Goal: Task Accomplishment & Management: Manage account settings

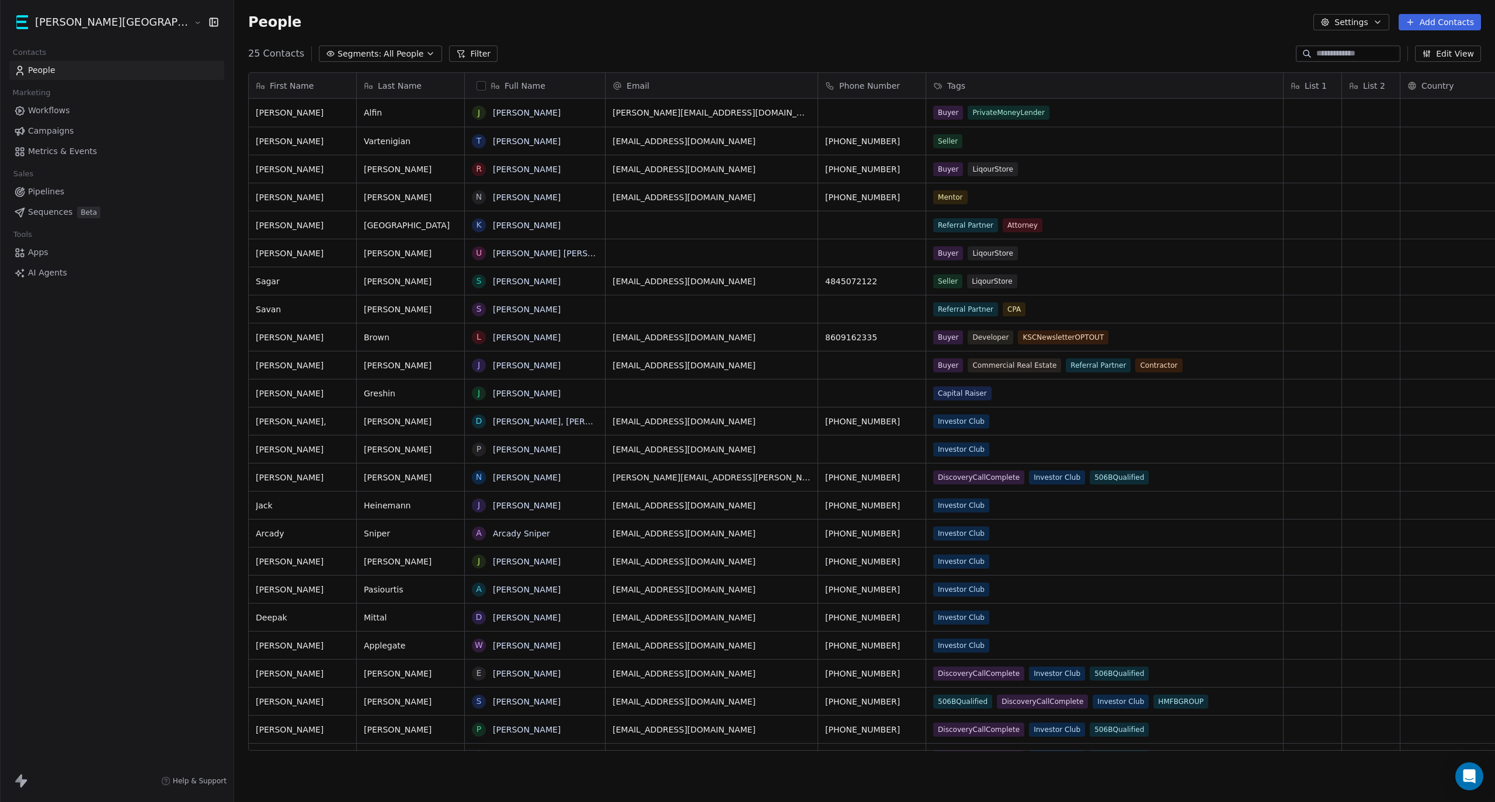
scroll to position [695, 1325]
click at [50, 192] on span "Pipelines" at bounding box center [46, 192] width 36 height 12
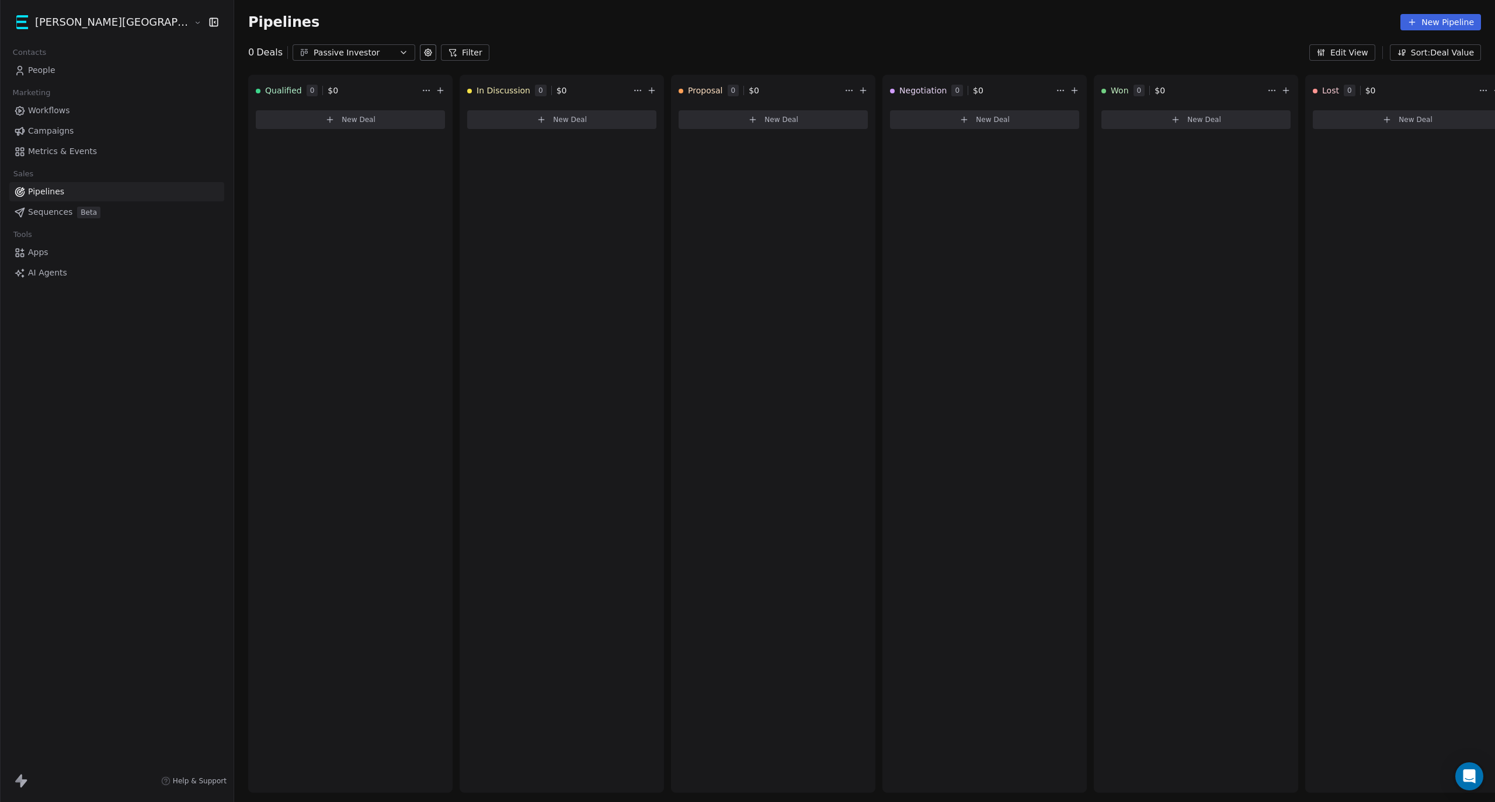
click at [67, 73] on link "People" at bounding box center [116, 70] width 215 height 19
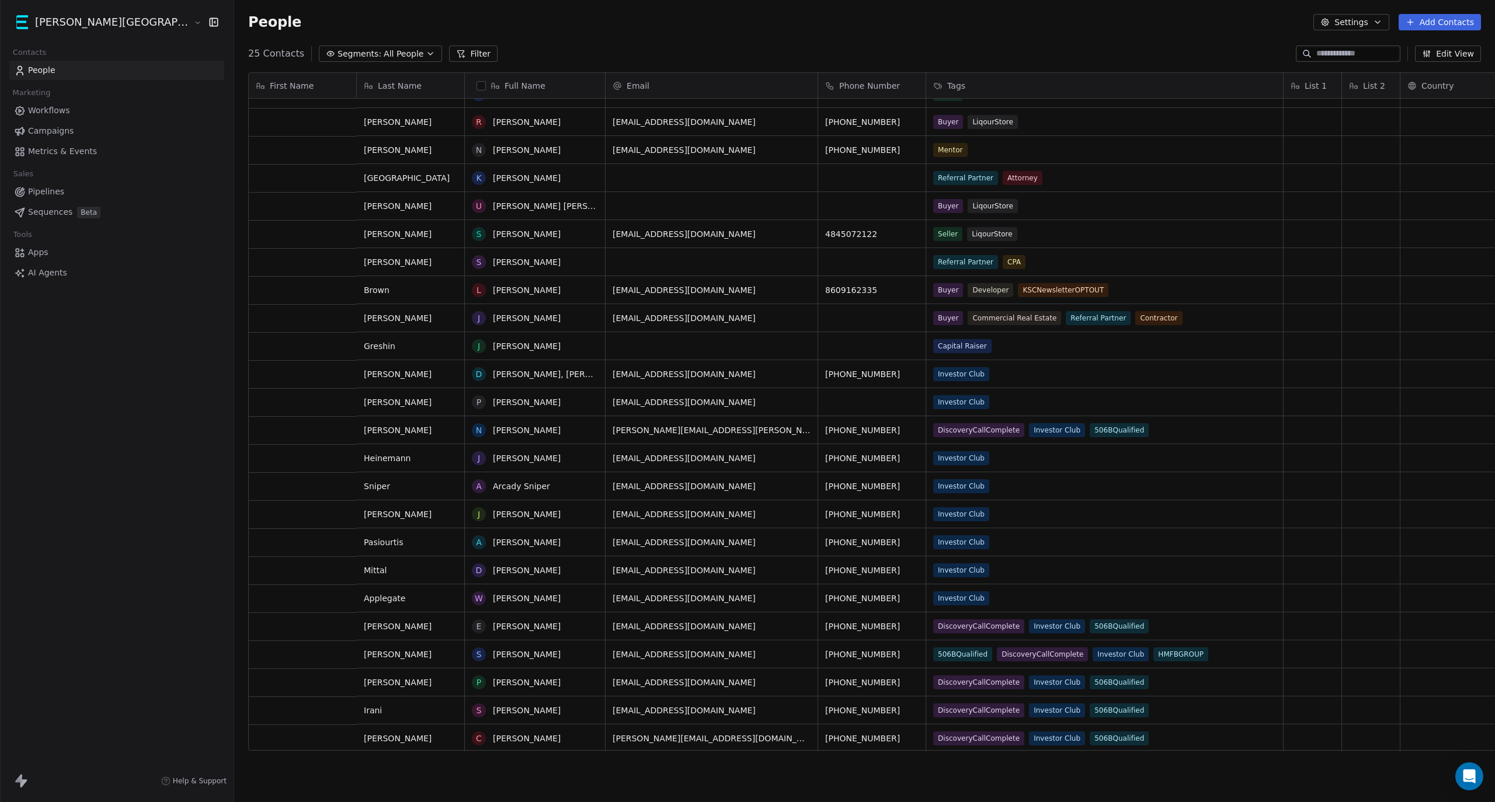
scroll to position [47, 0]
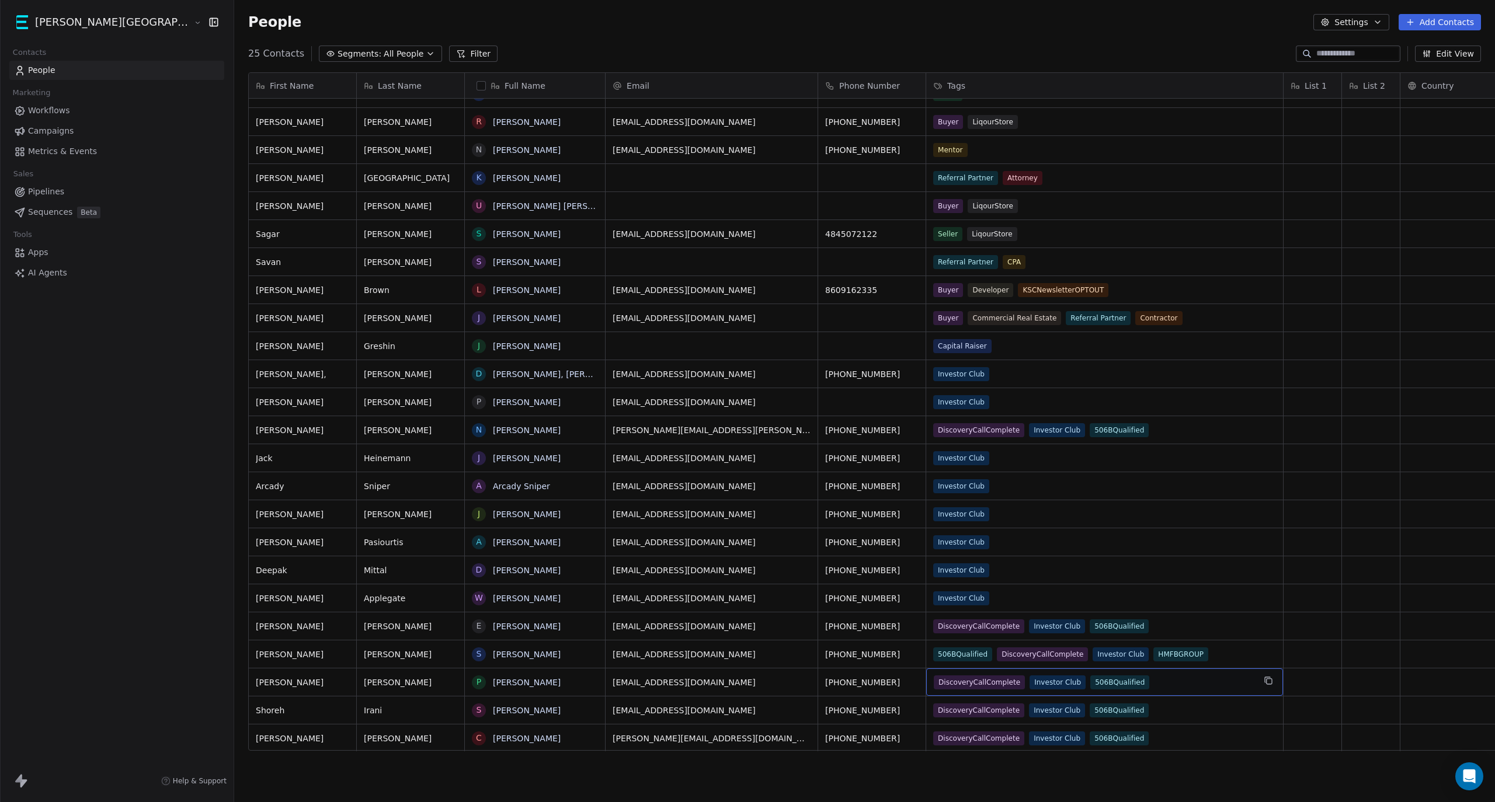
click at [934, 681] on span "DiscoveryCallComplete" at bounding box center [979, 683] width 91 height 14
click at [1030, 681] on span "Investor Club" at bounding box center [1058, 683] width 56 height 14
click at [895, 44] on div "25 Contacts Segments: All People Filter Edit View" at bounding box center [864, 53] width 1261 height 19
click at [78, 187] on link "Pipelines" at bounding box center [116, 191] width 215 height 19
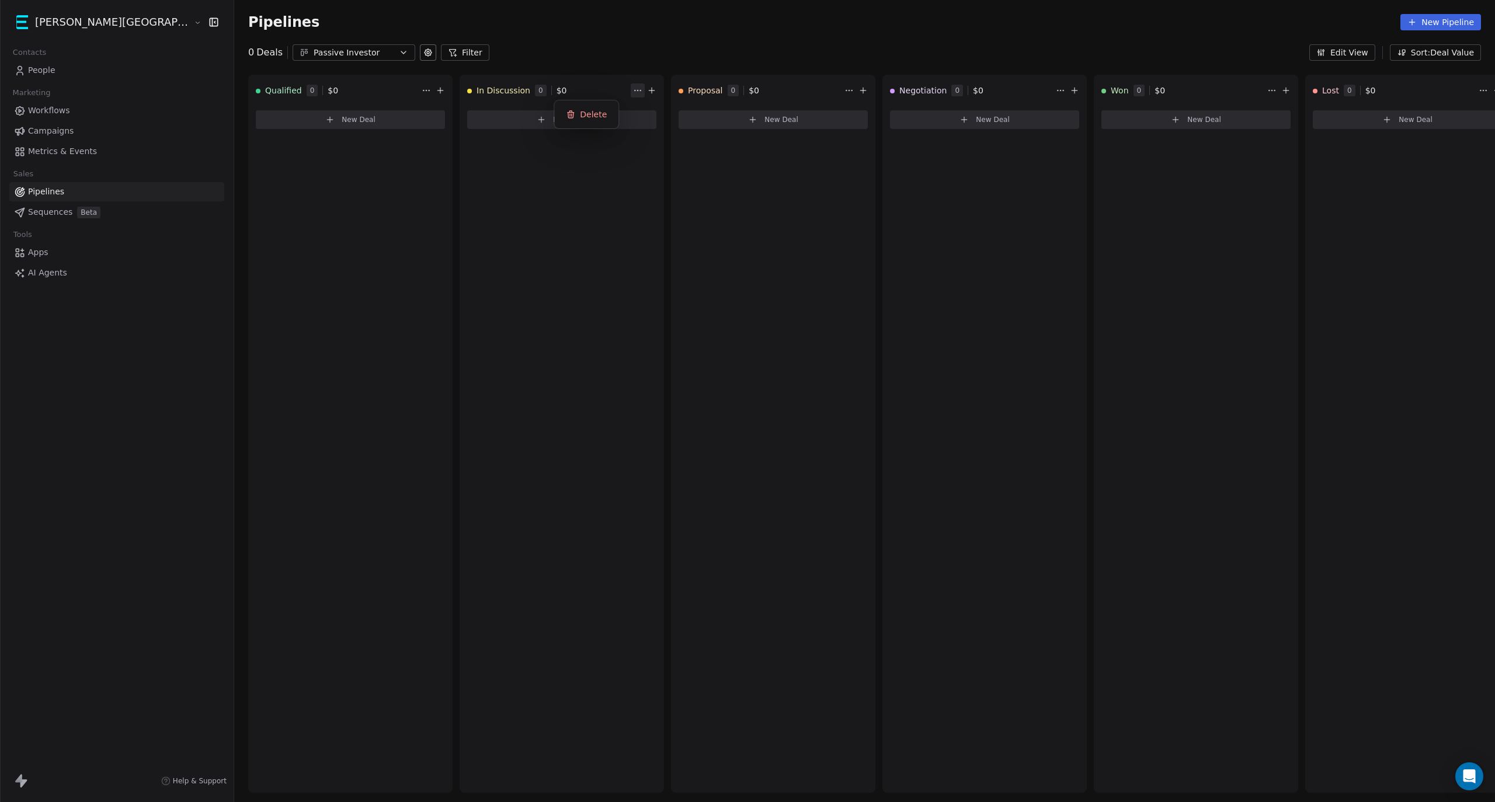
click at [563, 94] on html "[PERSON_NAME] Street Capital Contacts People Marketing Workflows Campaigns Metr…" at bounding box center [747, 401] width 1495 height 802
click at [575, 89] on html "[PERSON_NAME] Street Capital Contacts People Marketing Workflows Campaigns Metr…" at bounding box center [747, 401] width 1495 height 802
click at [647, 93] on icon at bounding box center [651, 90] width 9 height 9
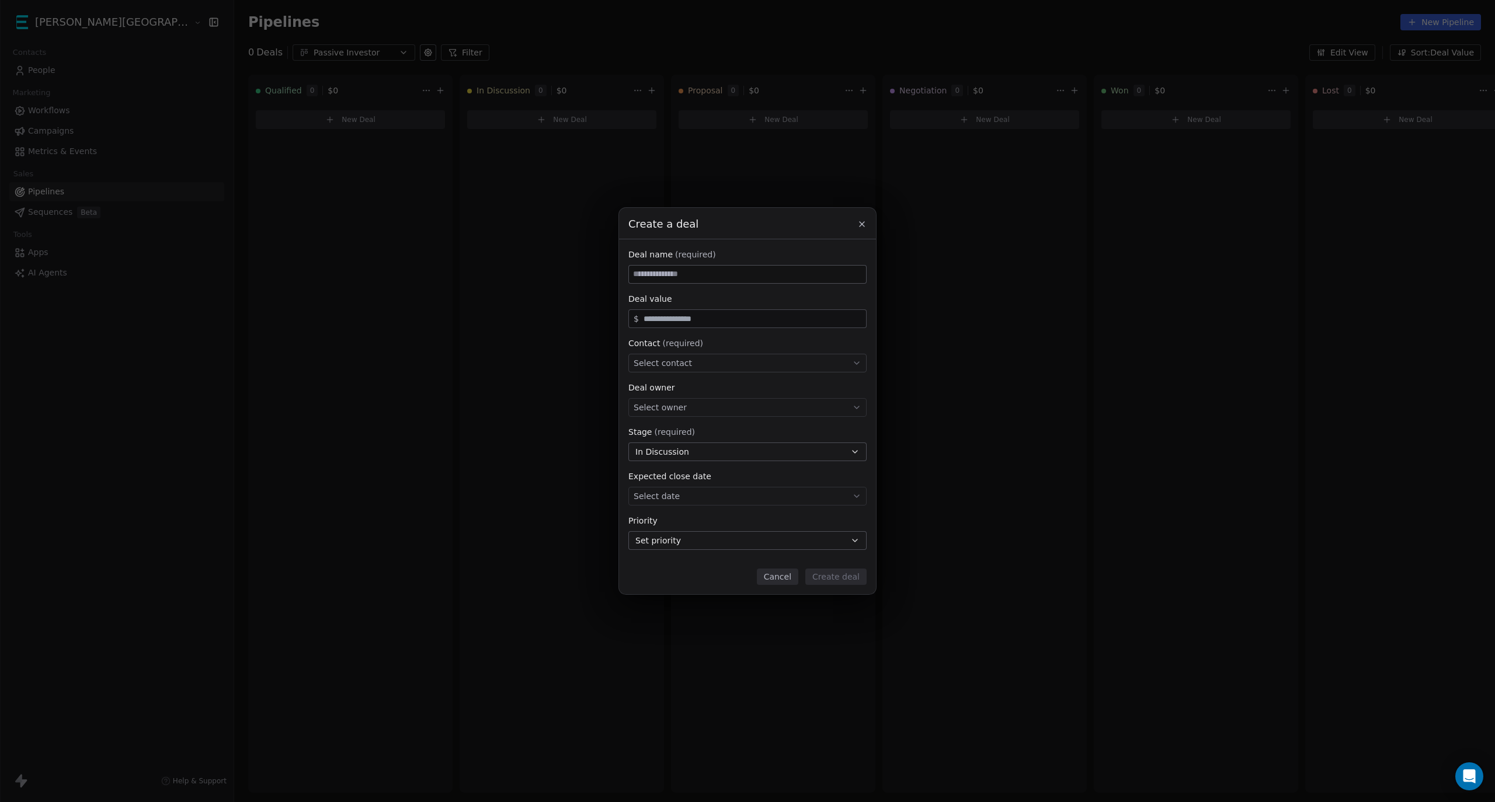
click at [703, 277] on input at bounding box center [747, 275] width 237 height 18
click at [783, 576] on button "Cancel" at bounding box center [777, 577] width 41 height 16
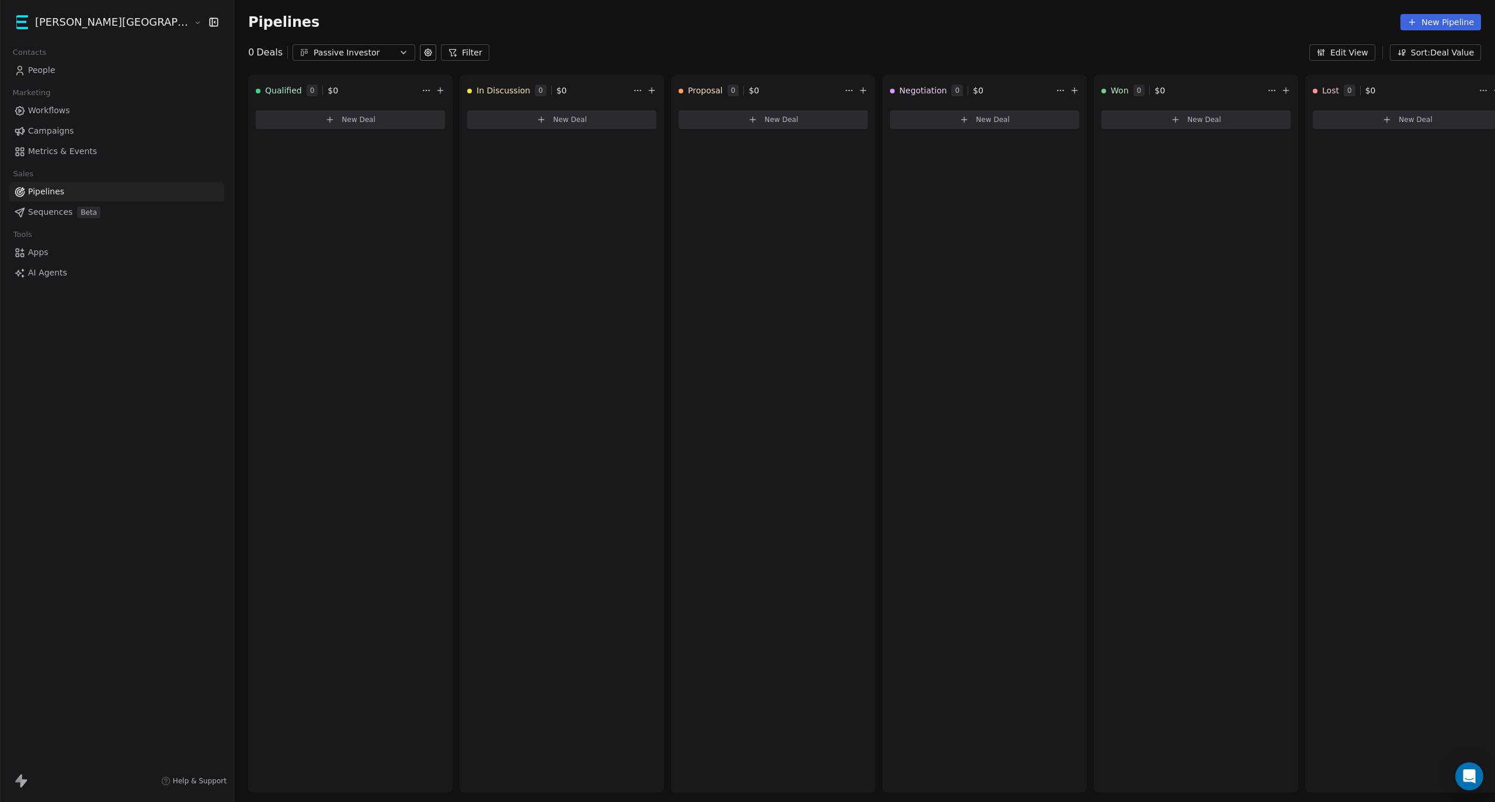
click at [57, 109] on span "Workflows" at bounding box center [49, 111] width 42 height 12
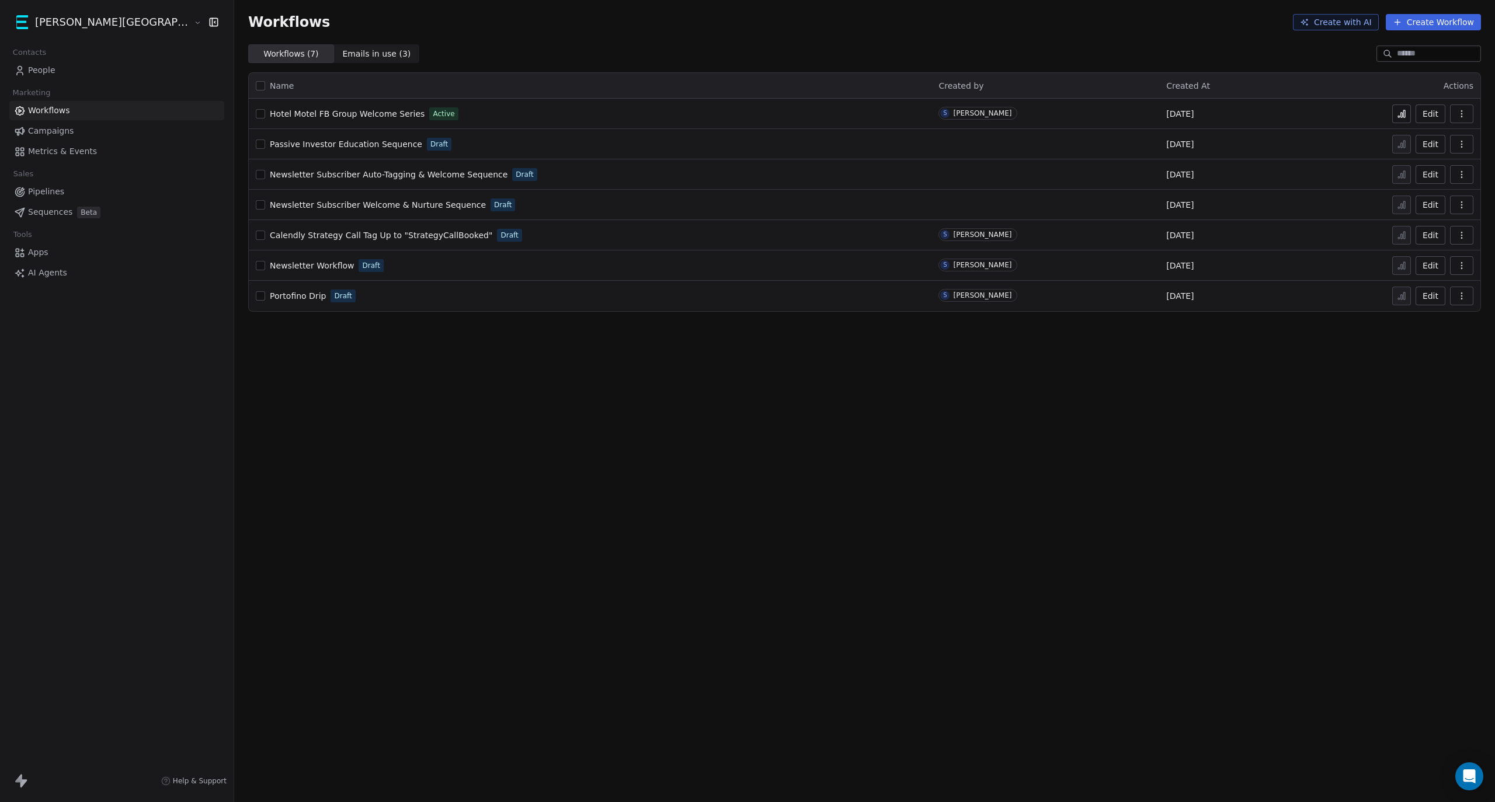
click at [1419, 22] on button "Create Workflow" at bounding box center [1433, 22] width 95 height 16
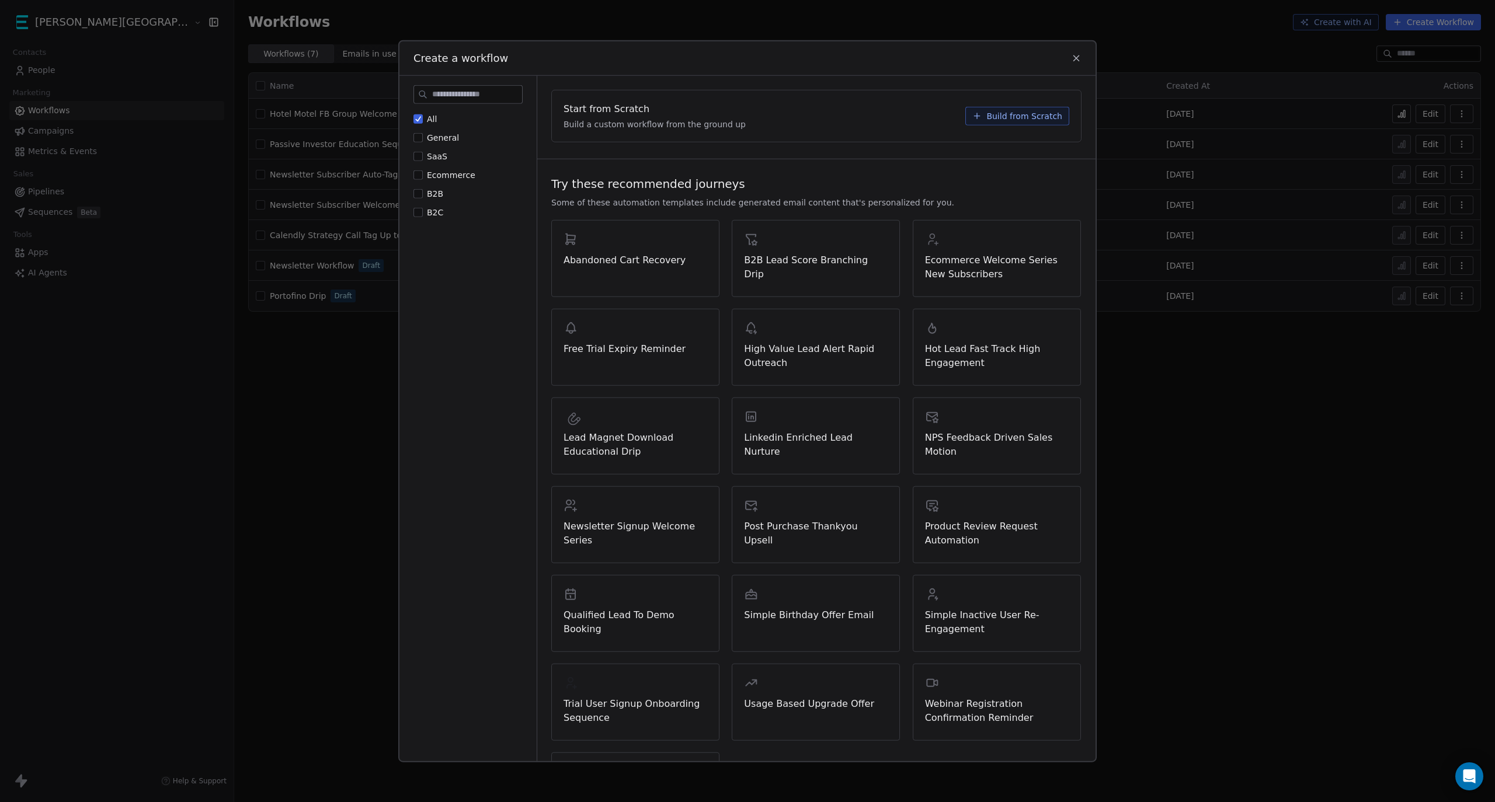
click at [1077, 54] on icon at bounding box center [1076, 58] width 11 height 11
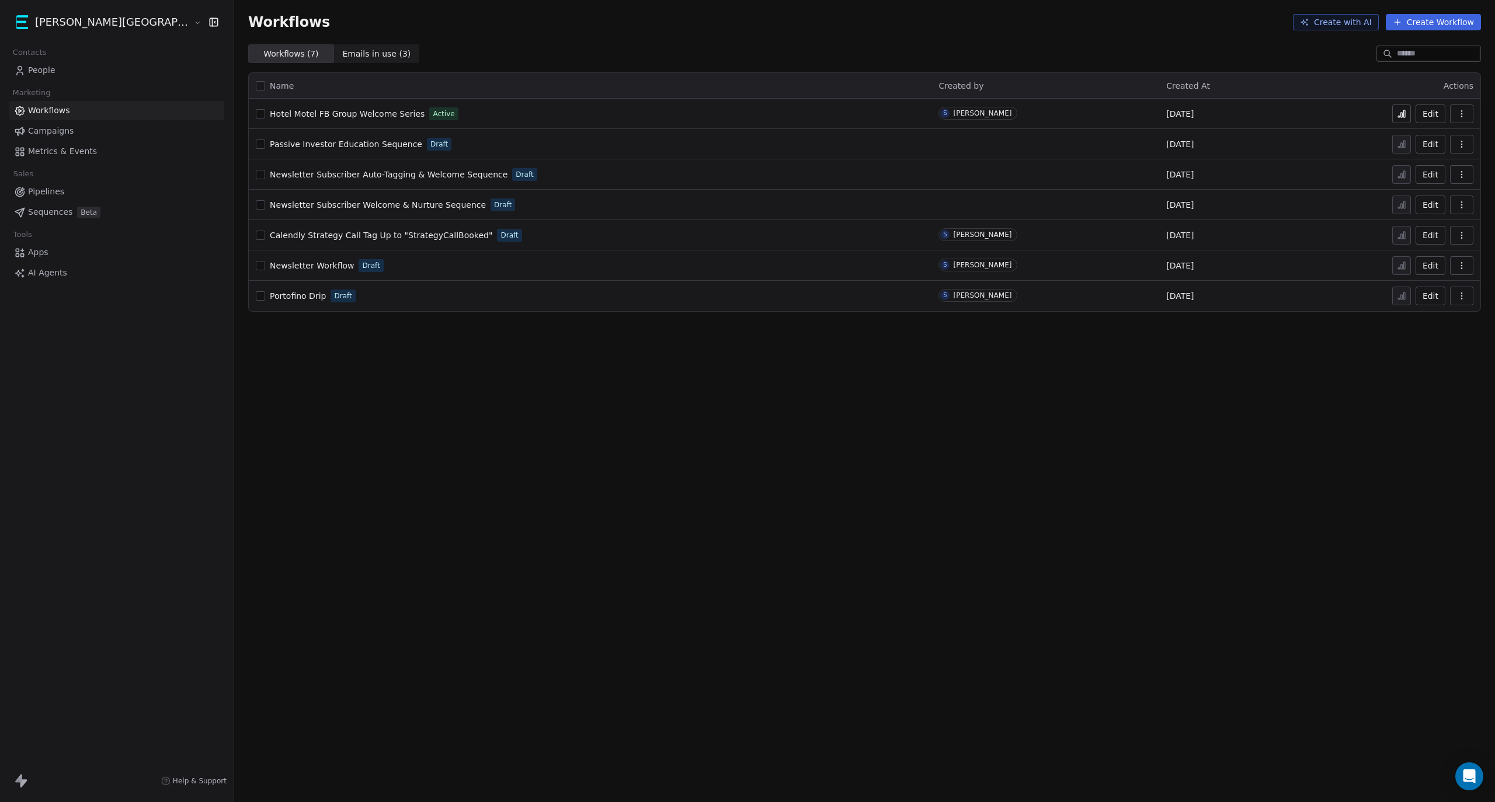
click at [1325, 22] on button "Create with AI" at bounding box center [1336, 22] width 86 height 16
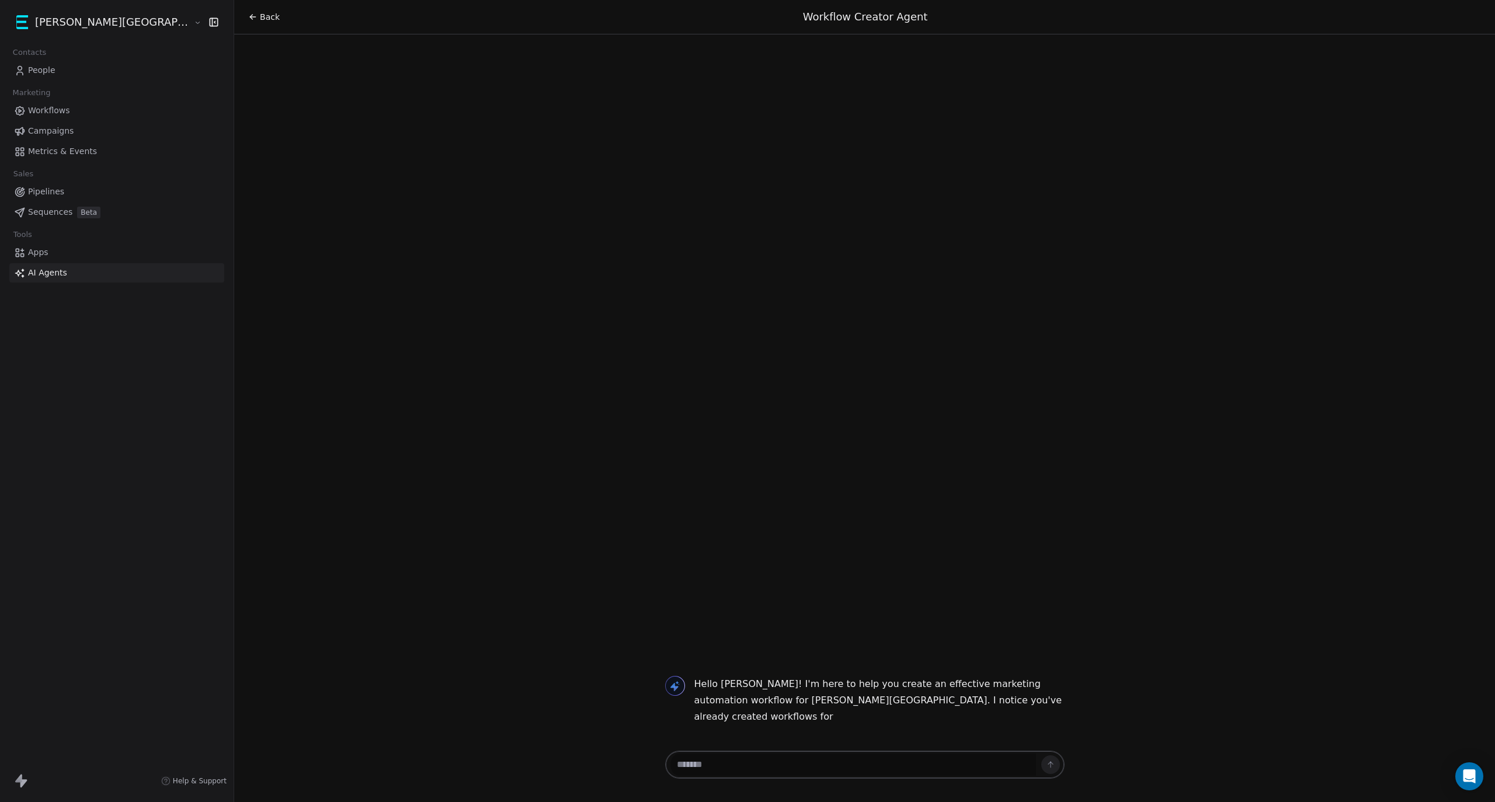
click at [732, 765] on textarea at bounding box center [853, 765] width 366 height 22
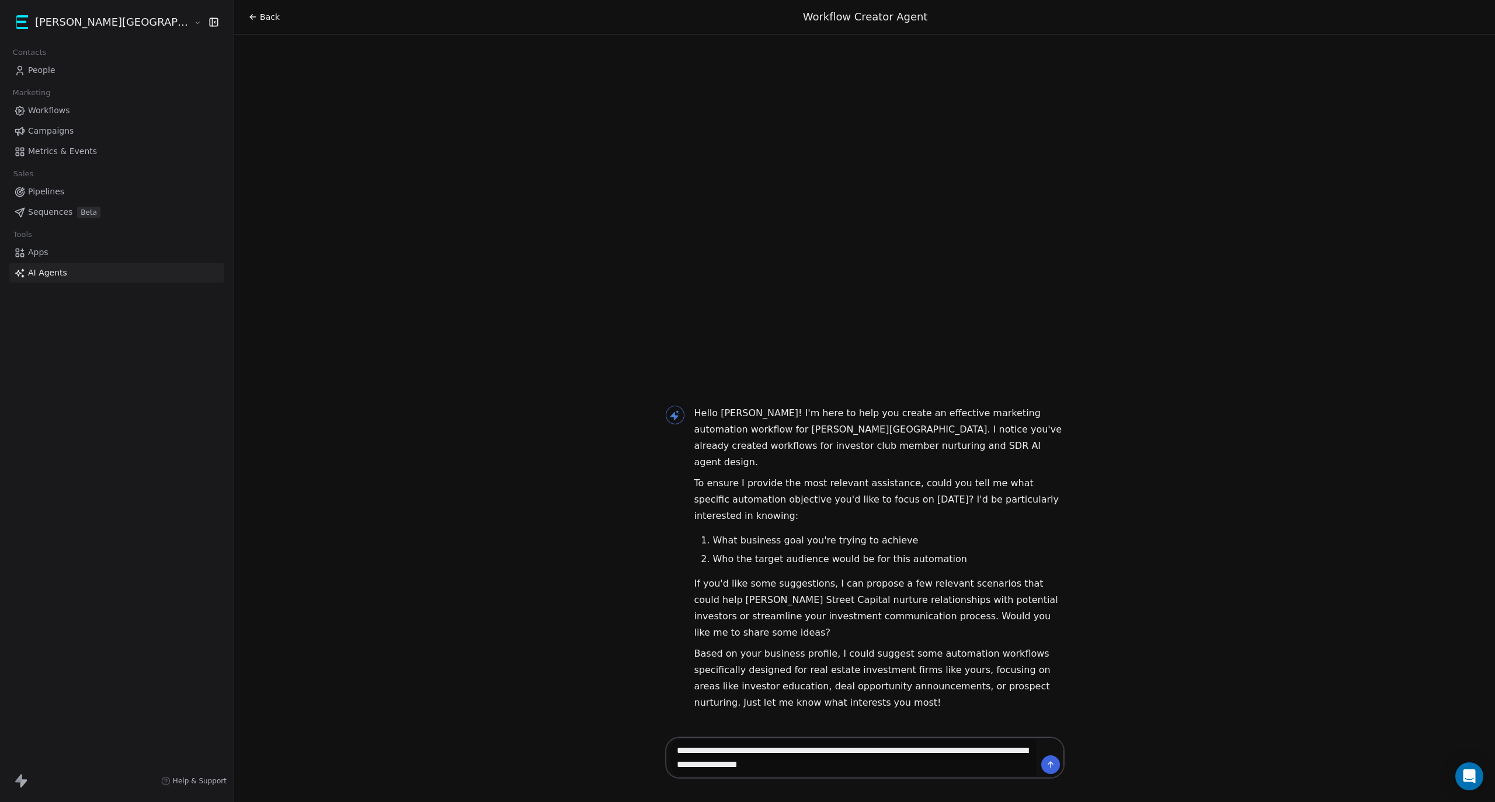
type textarea "**********"
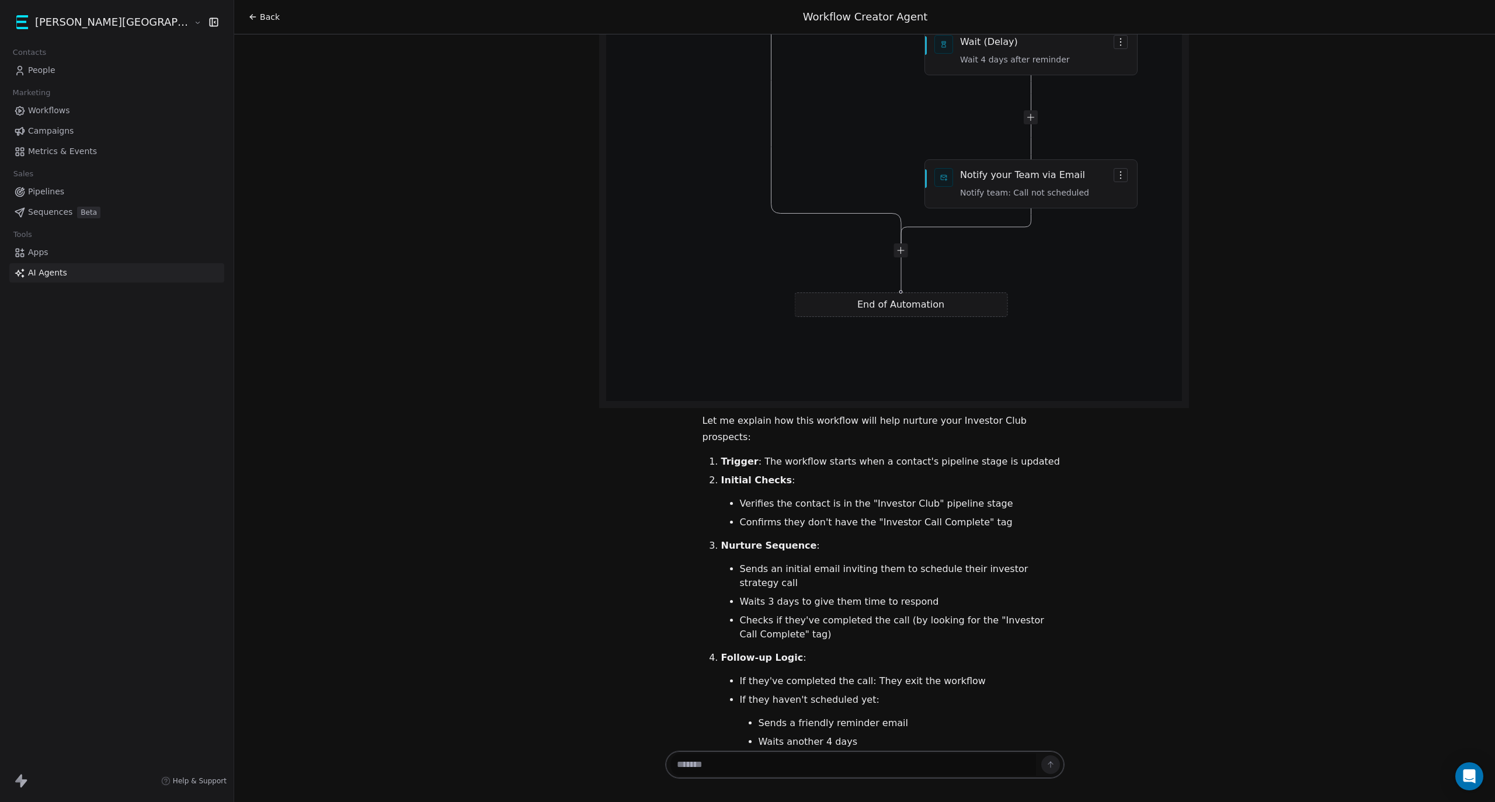
scroll to position [1668, 0]
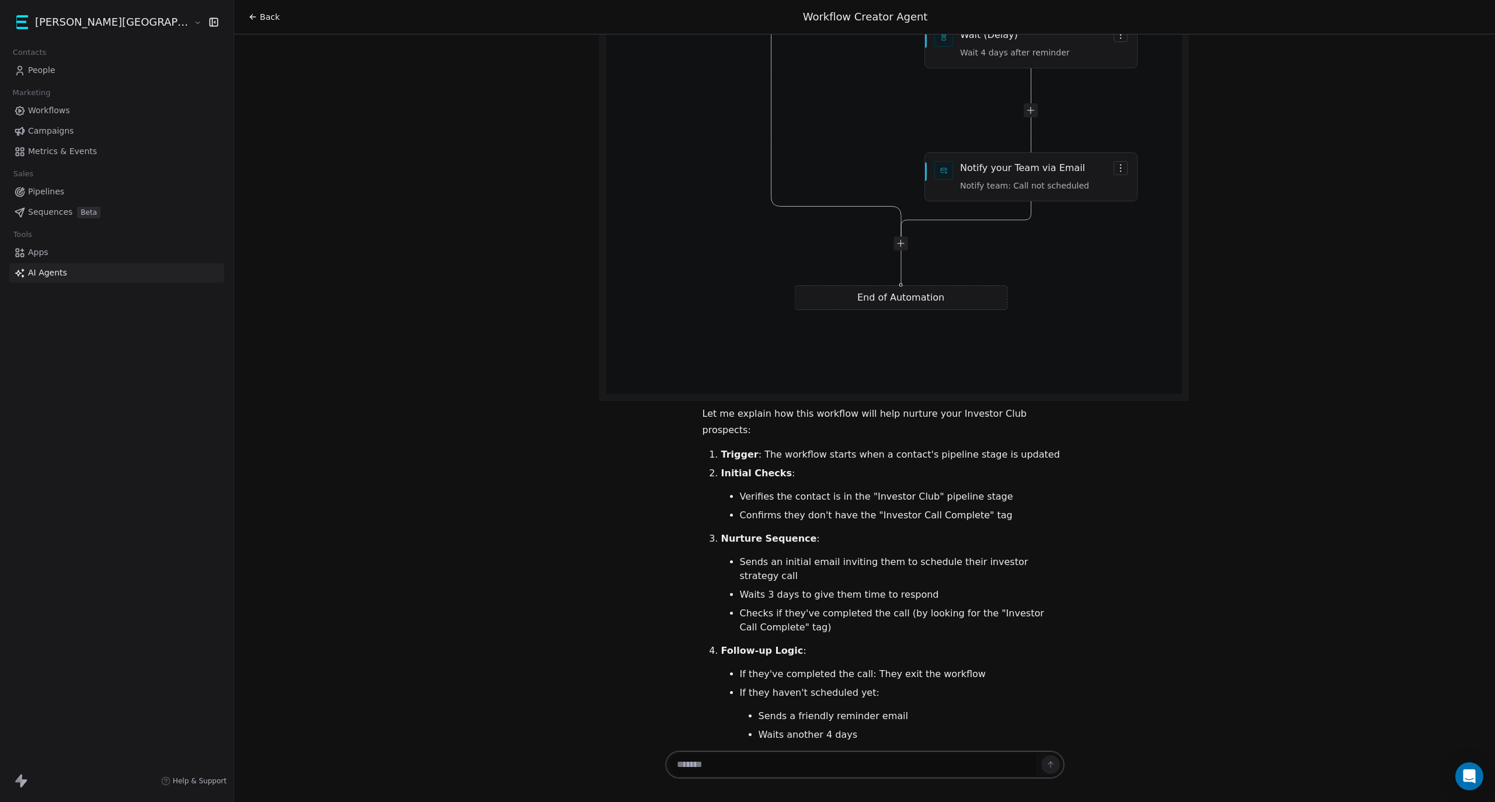
click at [875, 762] on textarea at bounding box center [852, 765] width 365 height 22
type textarea "**********"
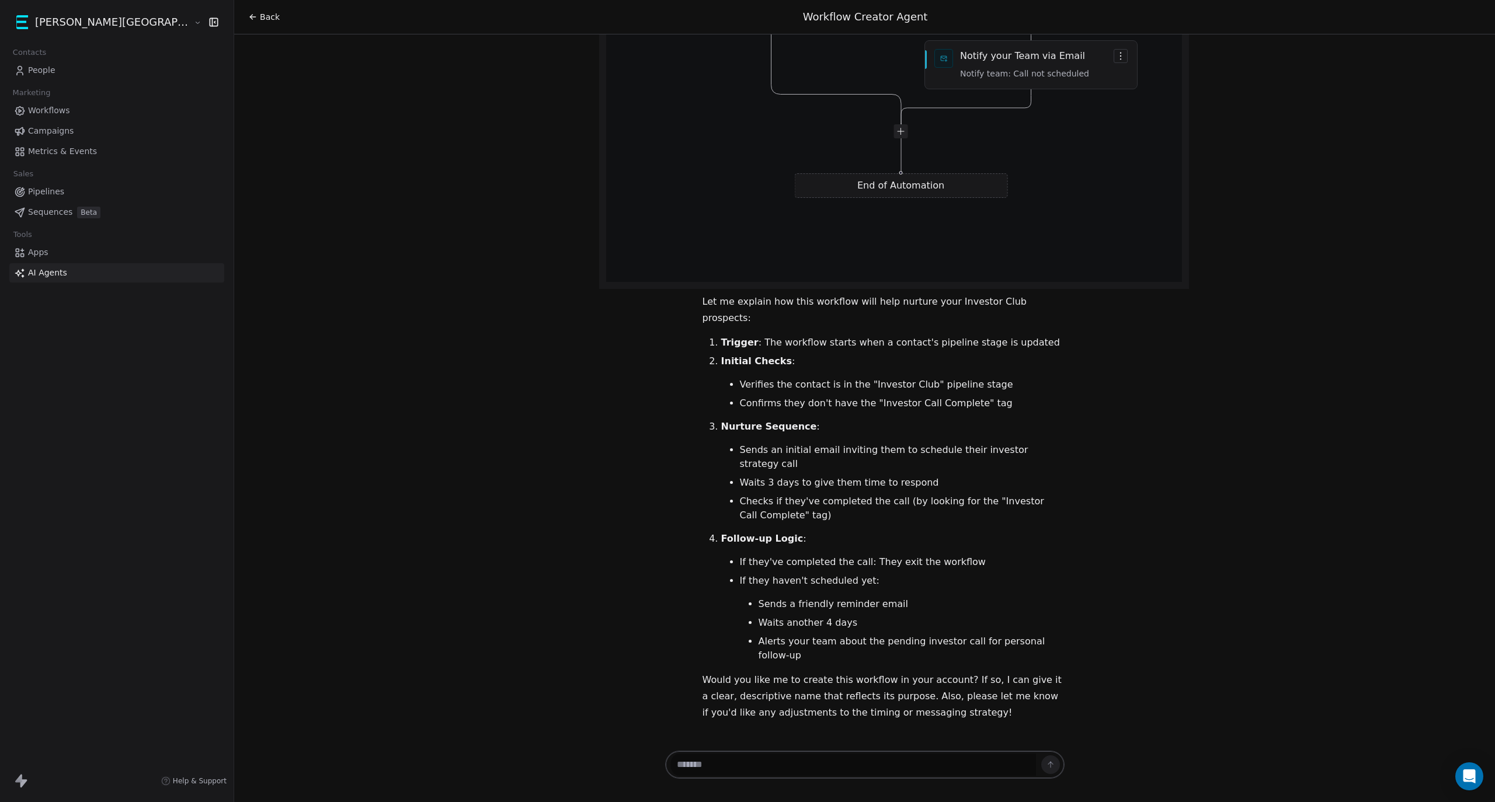
scroll to position [1823, 0]
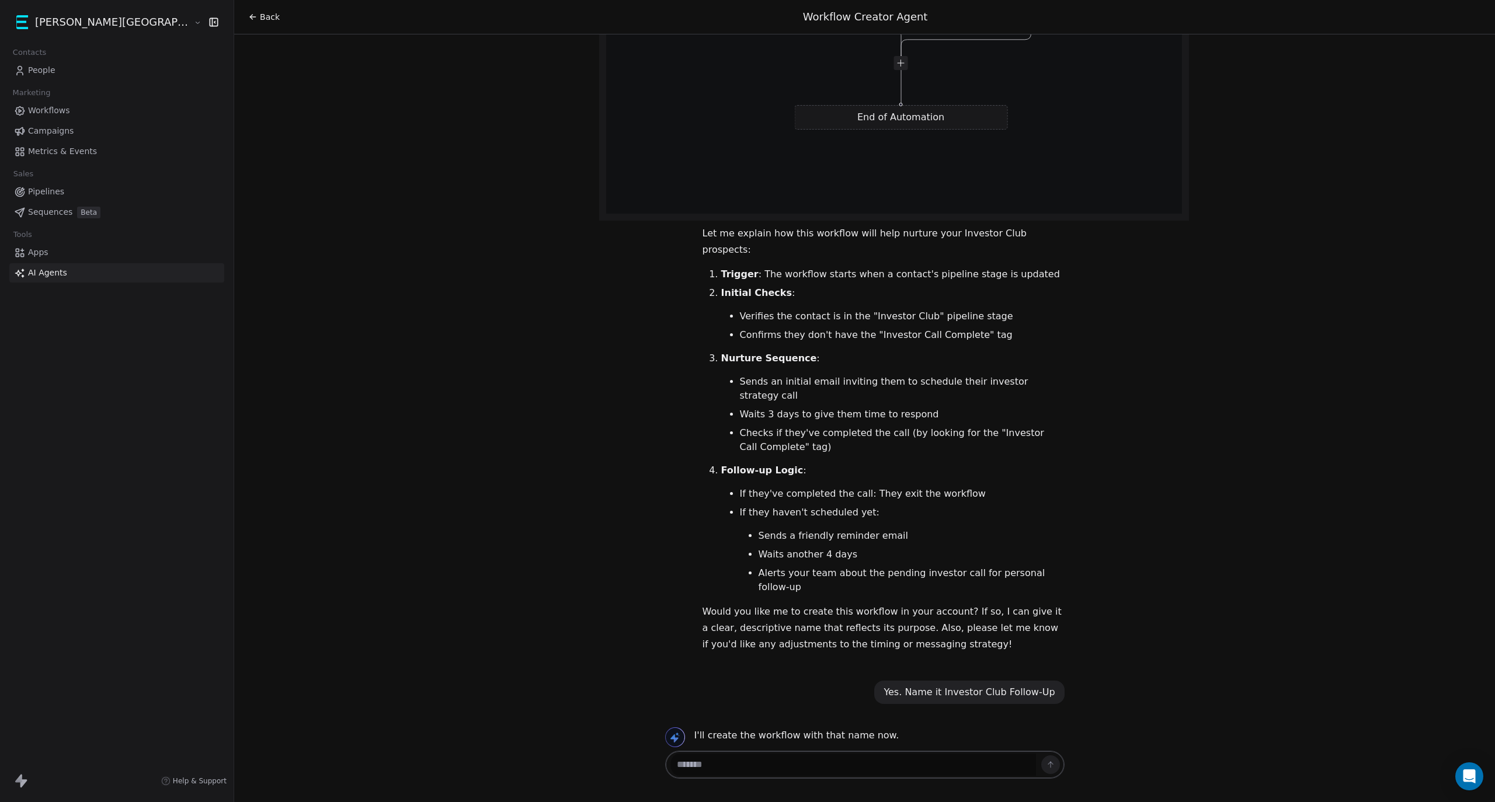
click at [723, 749] on div "Workflow "Investor Club Follow-Up" created successfully View Workflow" at bounding box center [879, 781] width 370 height 64
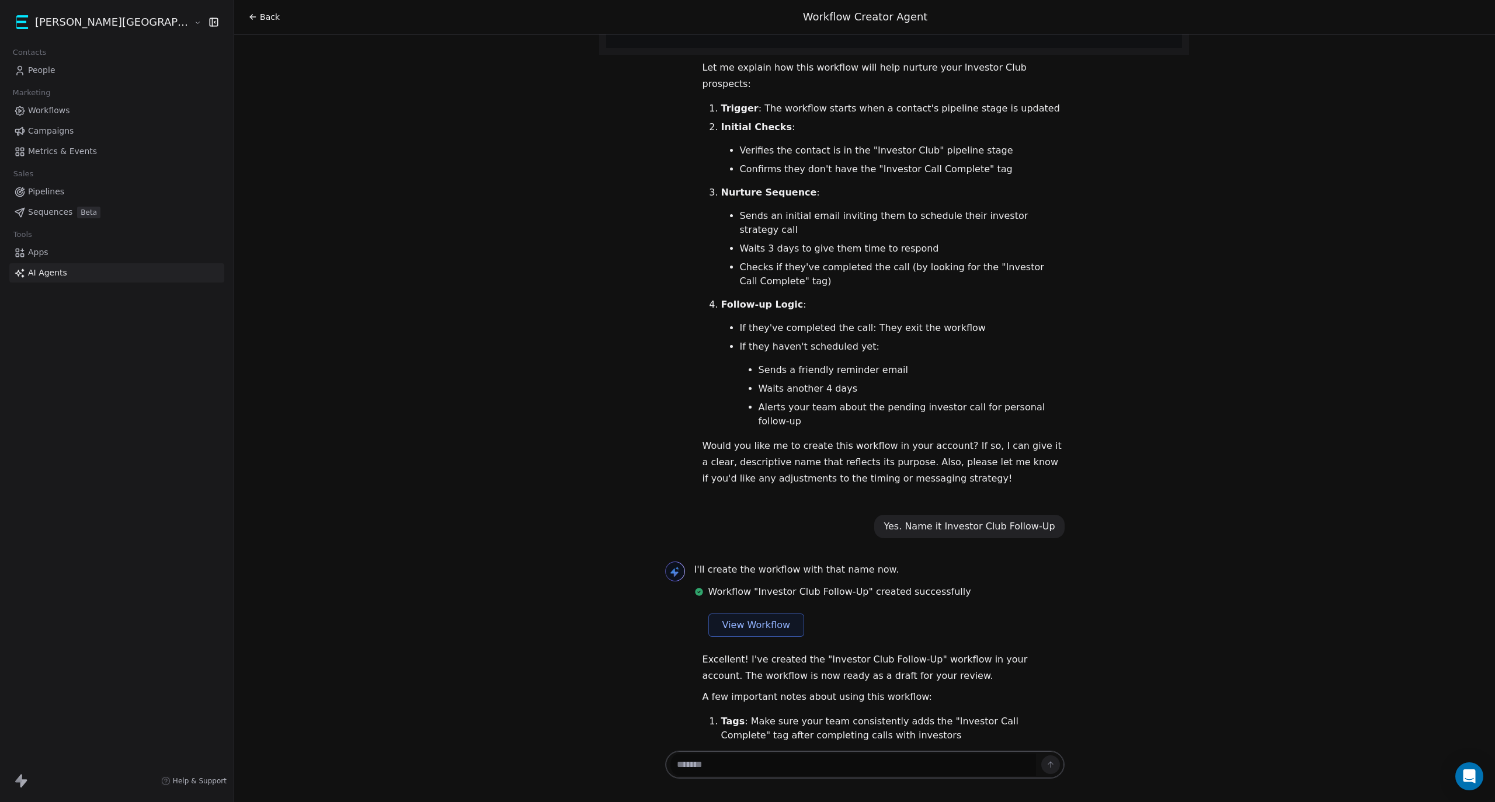
scroll to position [2031, 0]
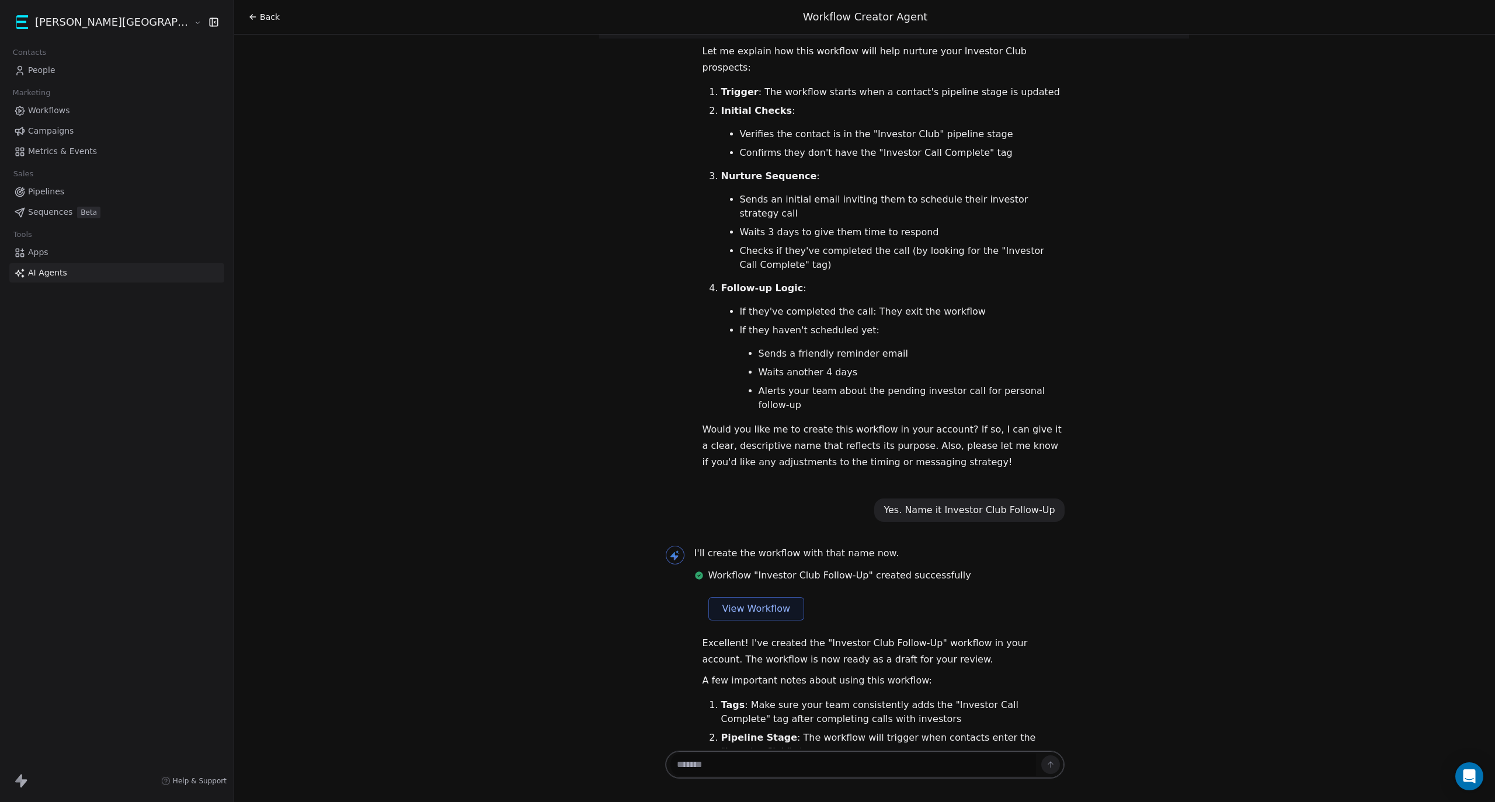
click at [722, 597] on button "View Workflow" at bounding box center [756, 608] width 96 height 23
click at [46, 190] on span "Pipelines" at bounding box center [46, 192] width 36 height 12
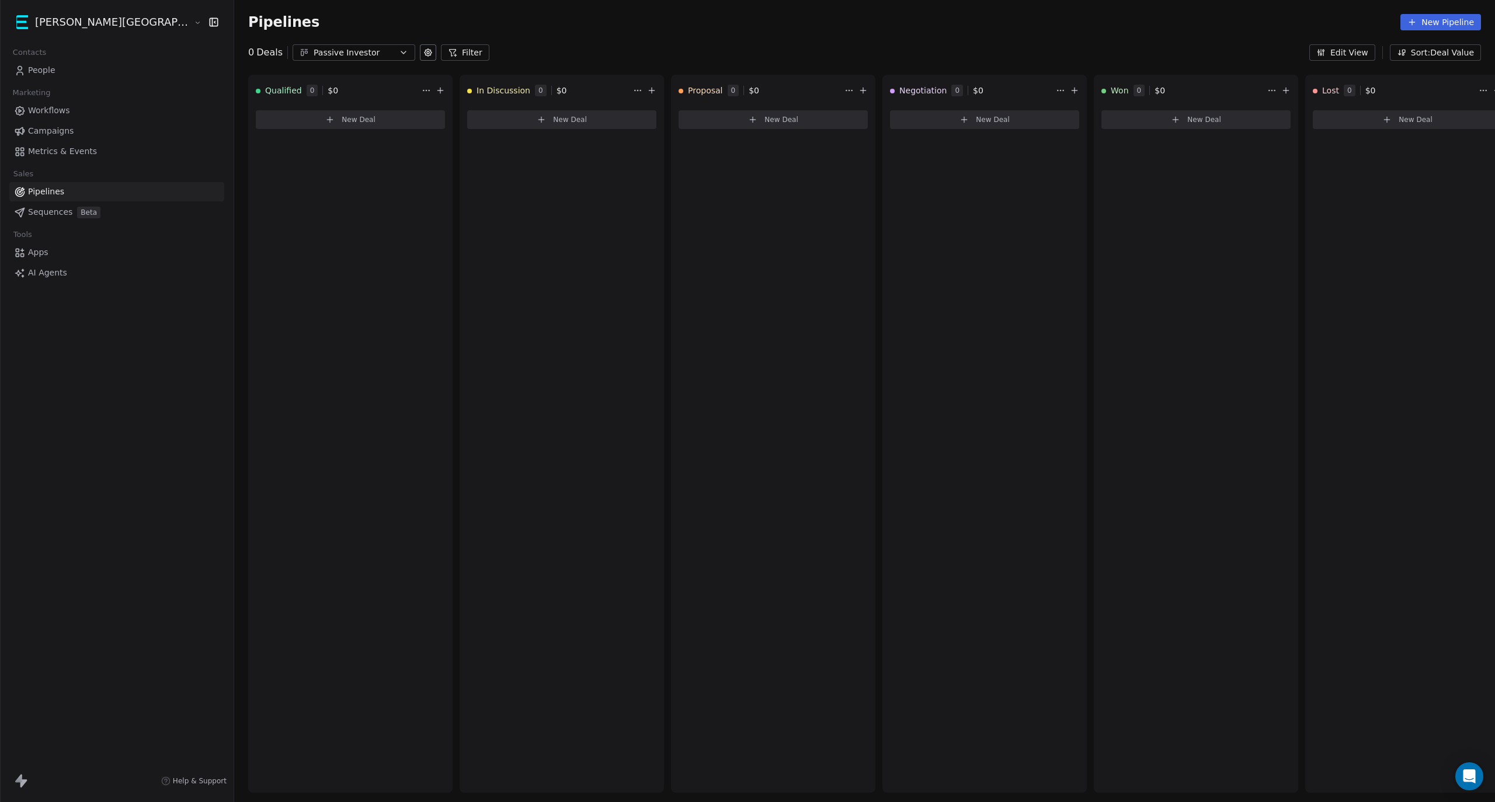
click at [262, 116] on button "New Deal" at bounding box center [350, 119] width 189 height 19
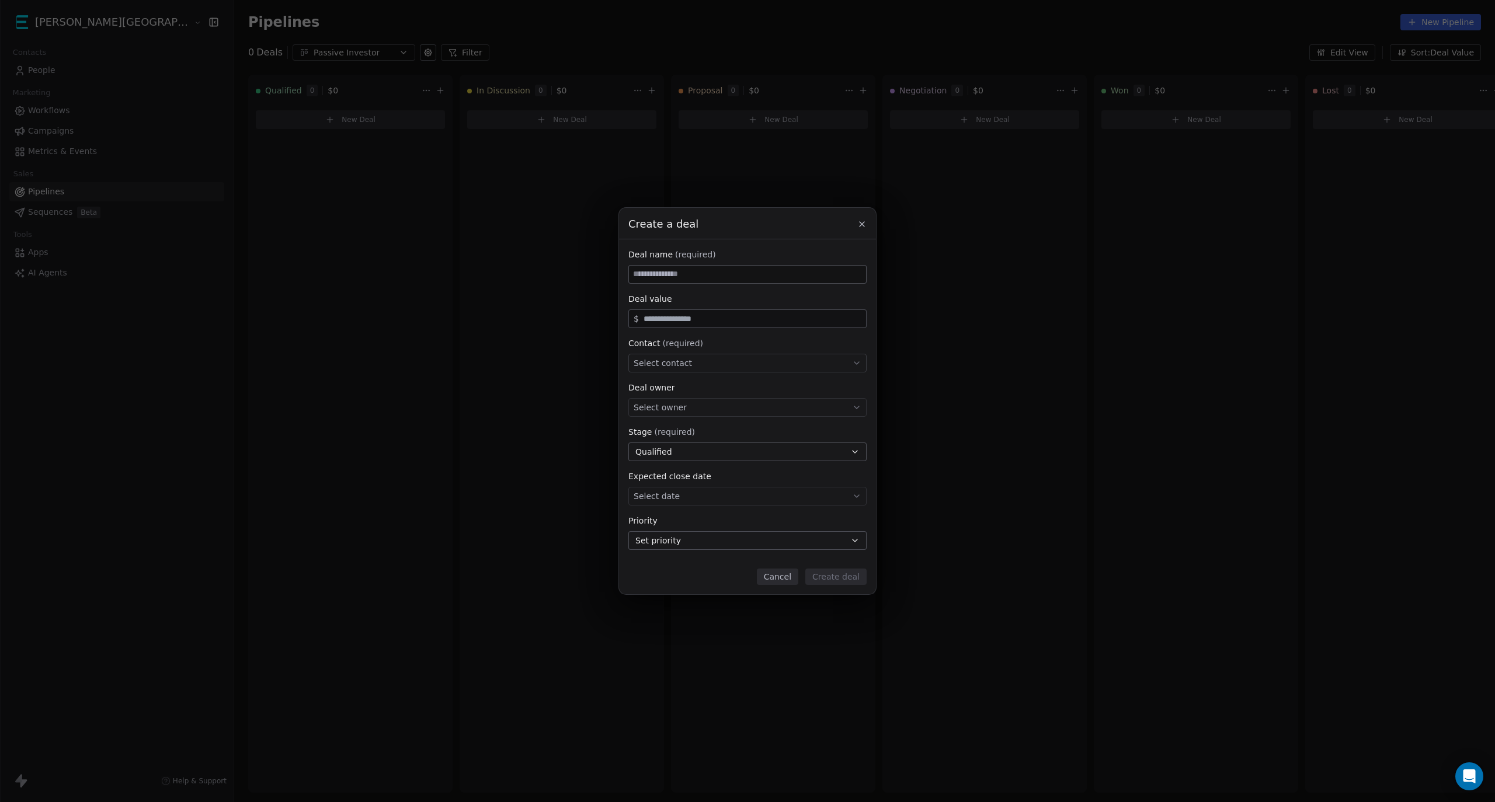
click at [751, 271] on input at bounding box center [747, 275] width 237 height 18
click at [798, 579] on button "Cancel" at bounding box center [777, 577] width 41 height 16
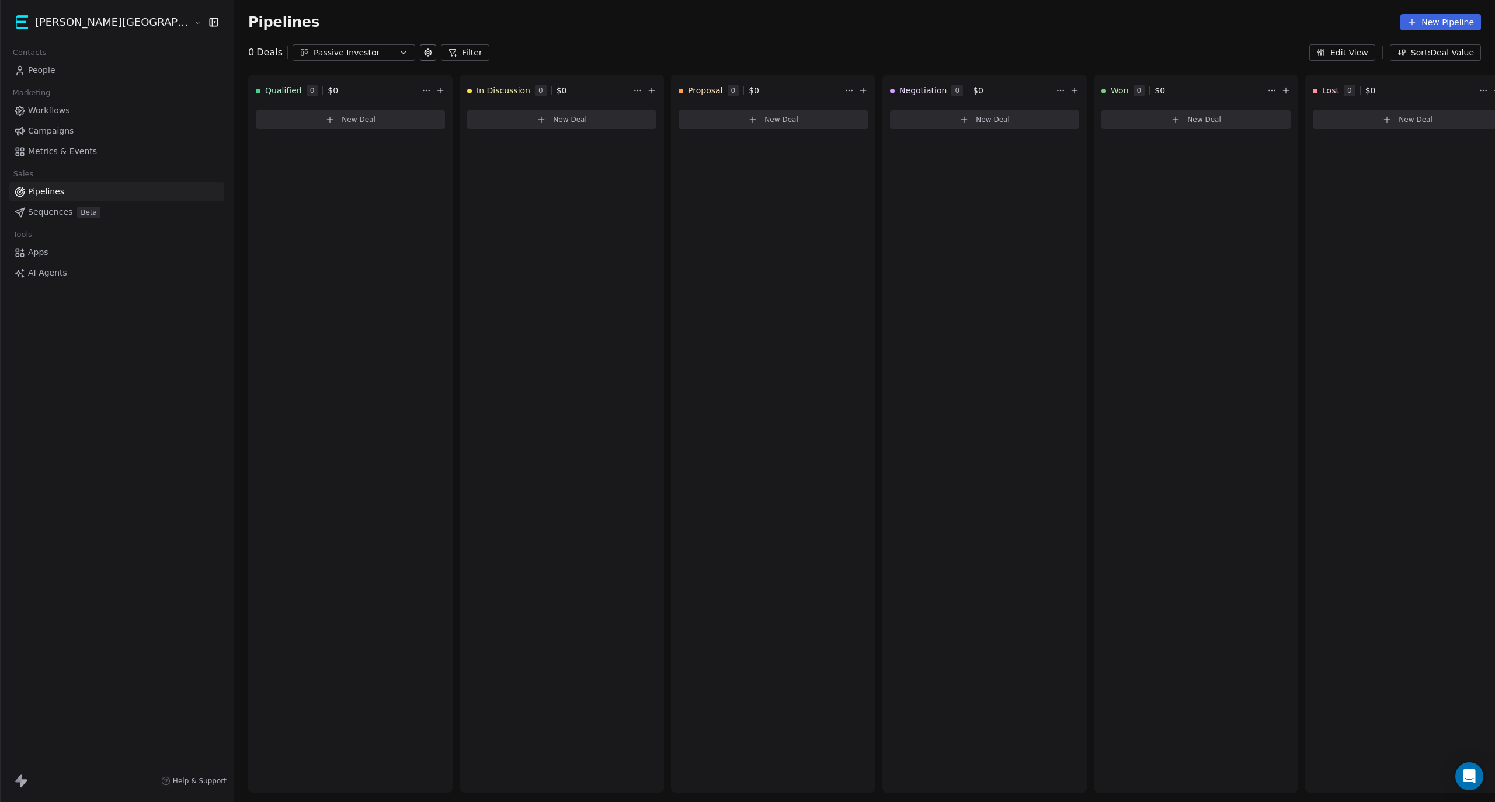
click at [64, 117] on link "Workflows" at bounding box center [116, 110] width 215 height 19
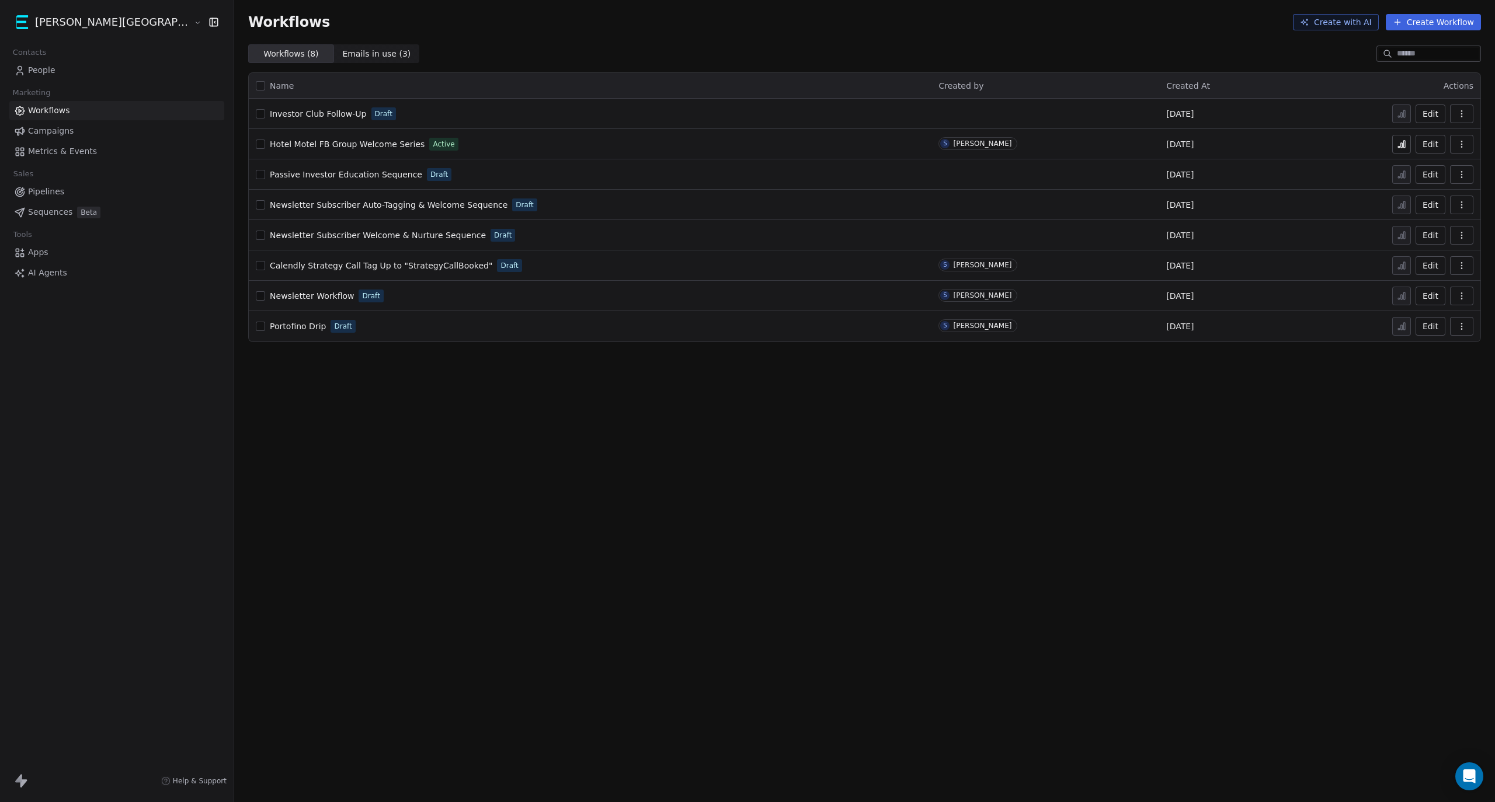
click at [64, 68] on link "People" at bounding box center [116, 70] width 215 height 19
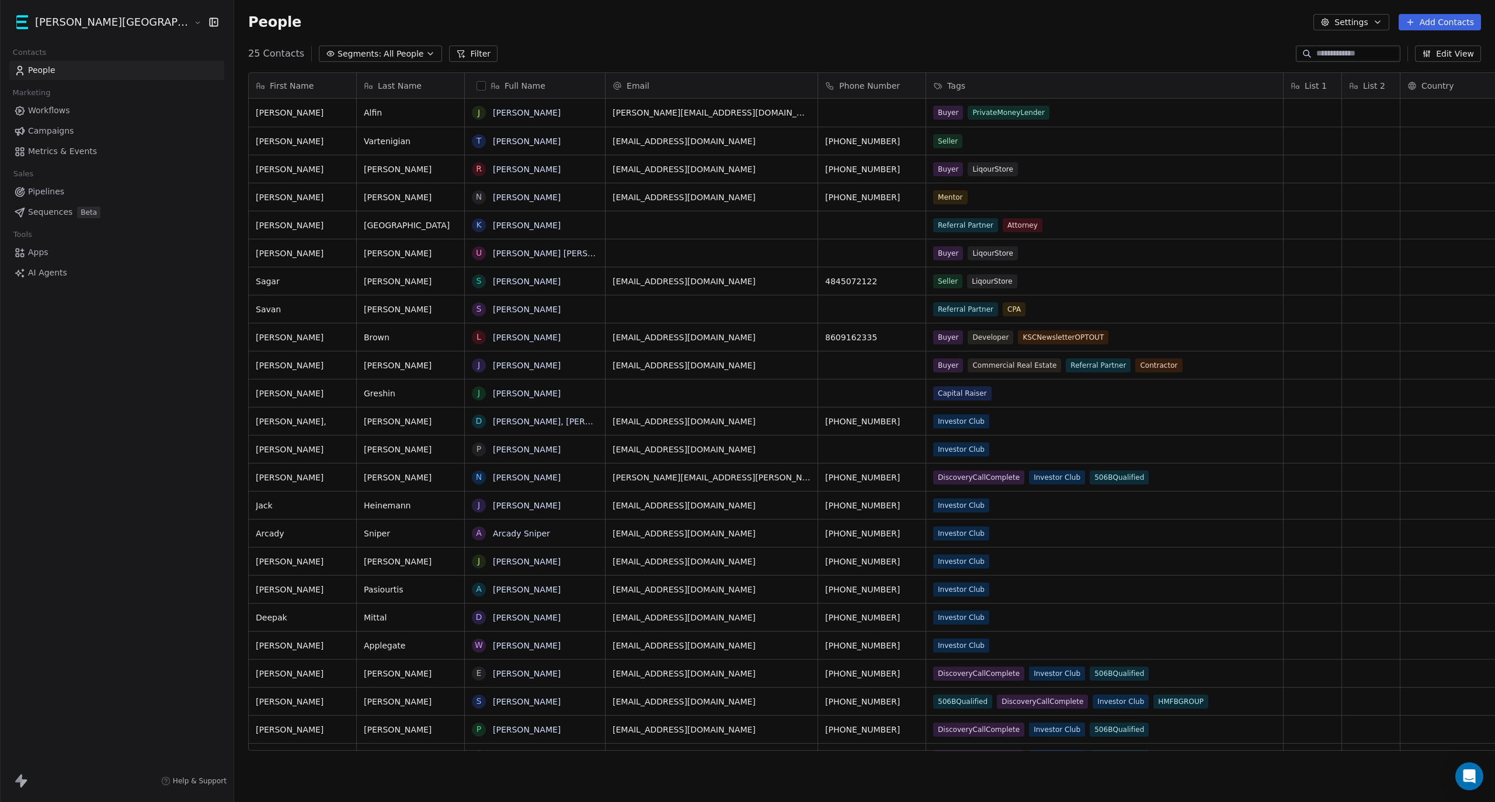
click at [1284, 85] on div "List 1" at bounding box center [1313, 85] width 58 height 25
click at [1188, 60] on html "Kane Street Capital Contacts People Marketing Workflows Campaigns Metrics & Eve…" at bounding box center [747, 401] width 1495 height 802
drag, startPoint x: 1204, startPoint y: 83, endPoint x: 1014, endPoint y: 114, distance: 192.4
click at [493, 112] on link "[PERSON_NAME]" at bounding box center [527, 112] width 68 height 9
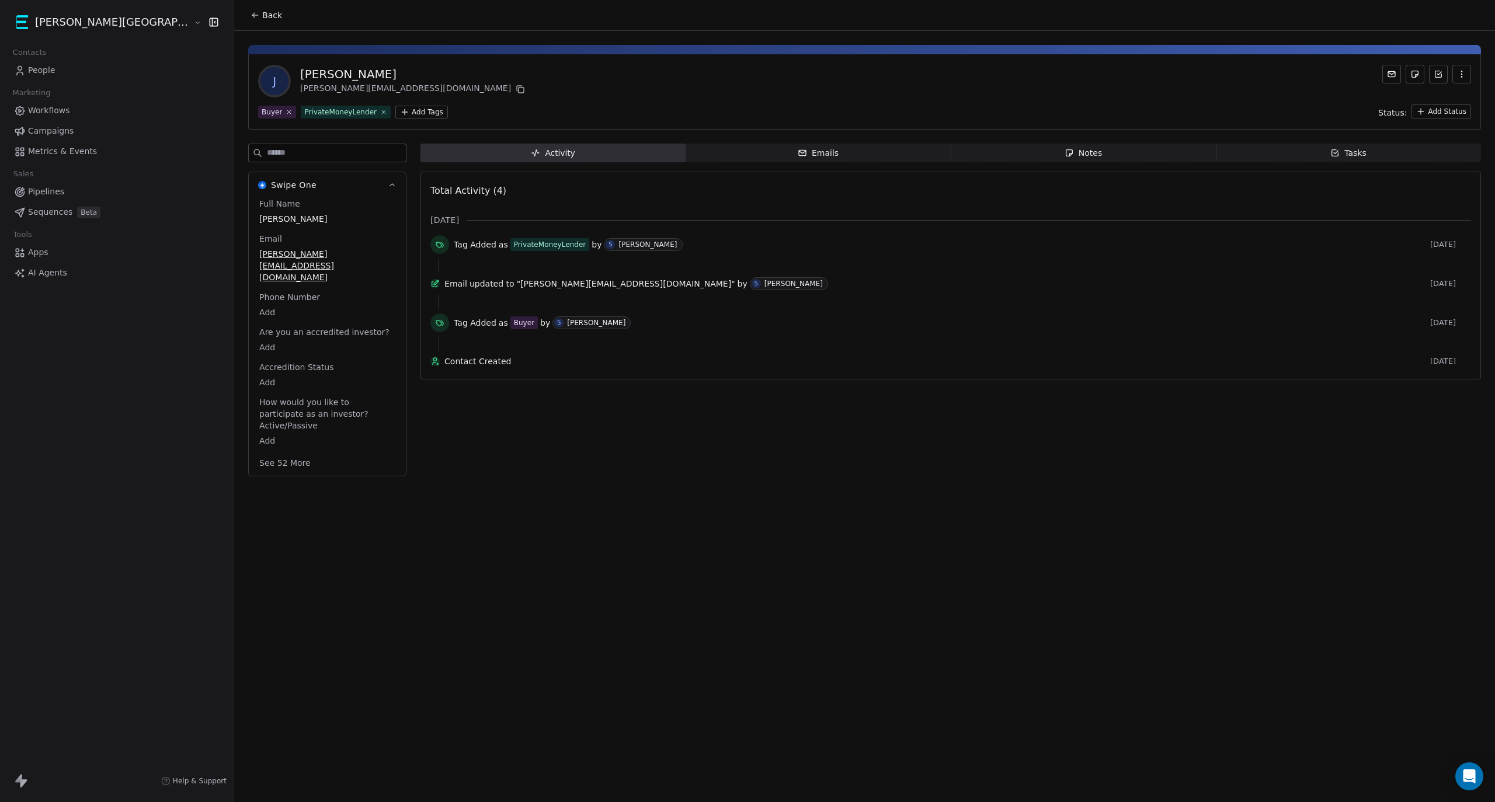
click at [1456, 112] on html "Kane Street Capital Contacts People Marketing Workflows Campaigns Metrics & Eve…" at bounding box center [747, 401] width 1495 height 802
click at [1449, 113] on html "Kane Street Capital Contacts People Marketing Workflows Campaigns Metrics & Eve…" at bounding box center [747, 401] width 1495 height 802
click at [1351, 154] on div "Tasks" at bounding box center [1348, 153] width 36 height 12
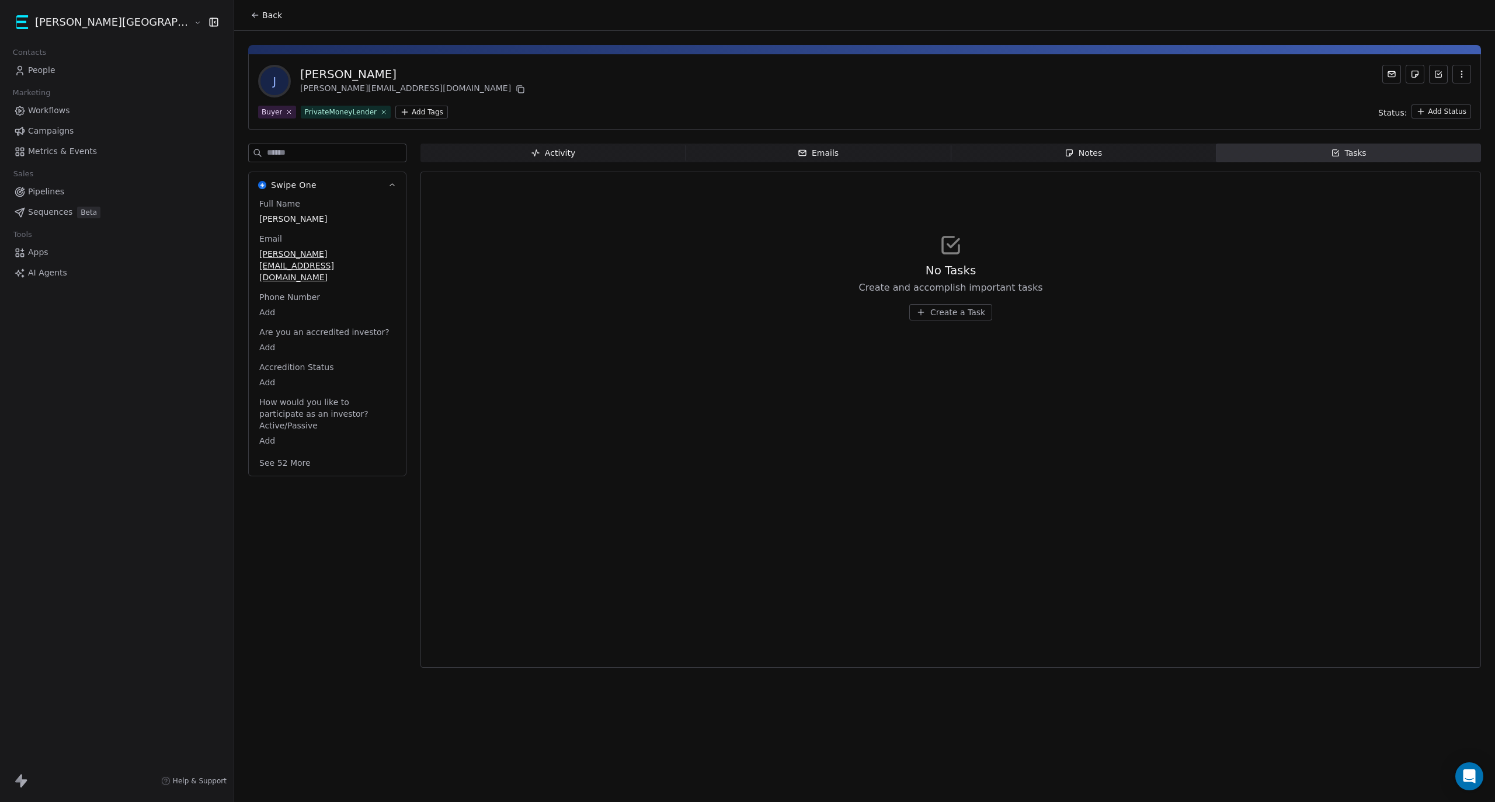
click at [930, 318] on span "Create a Task" at bounding box center [957, 313] width 55 height 12
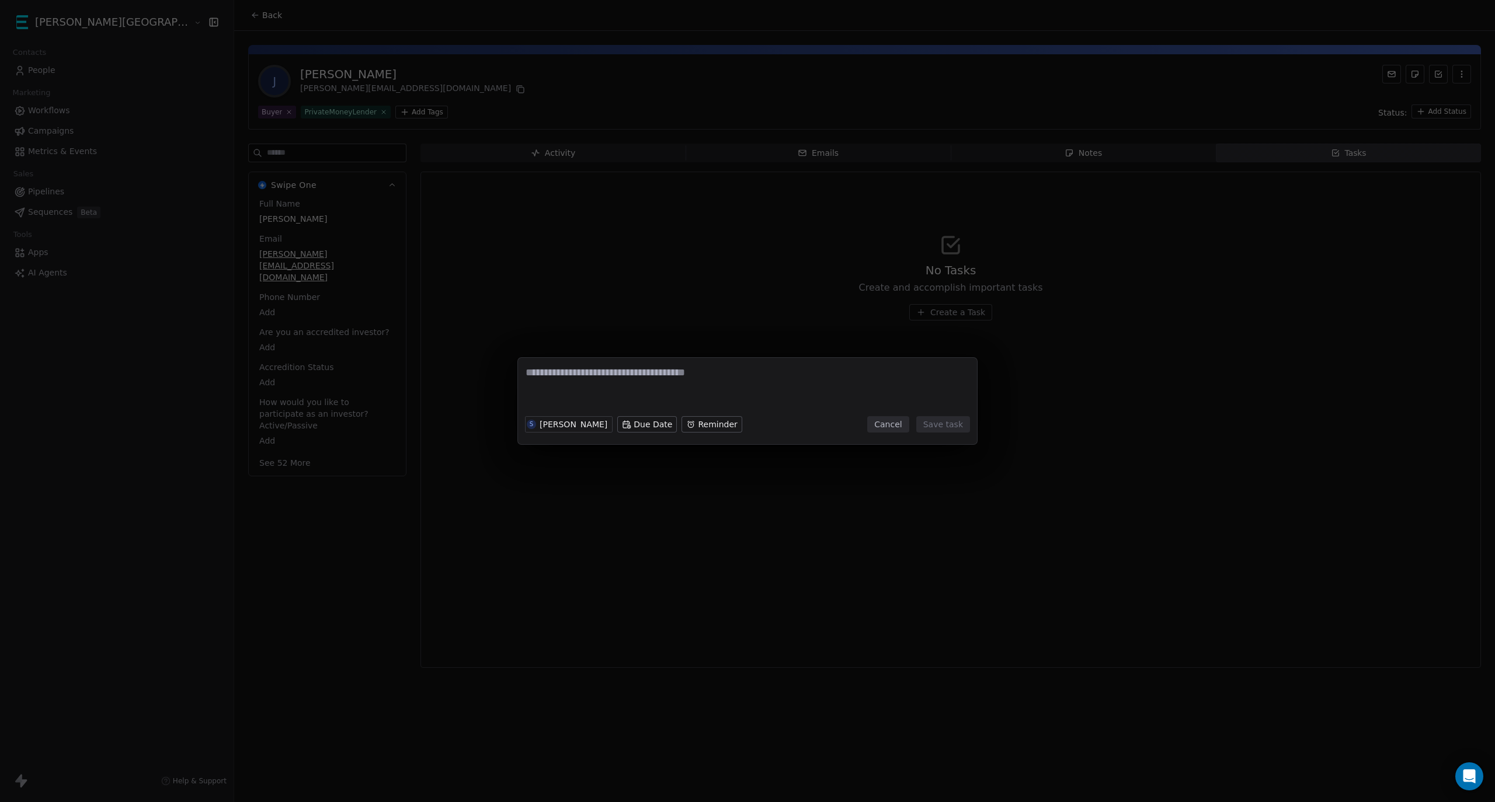
click at [681, 378] on textarea at bounding box center [748, 389] width 444 height 46
type textarea "**********"
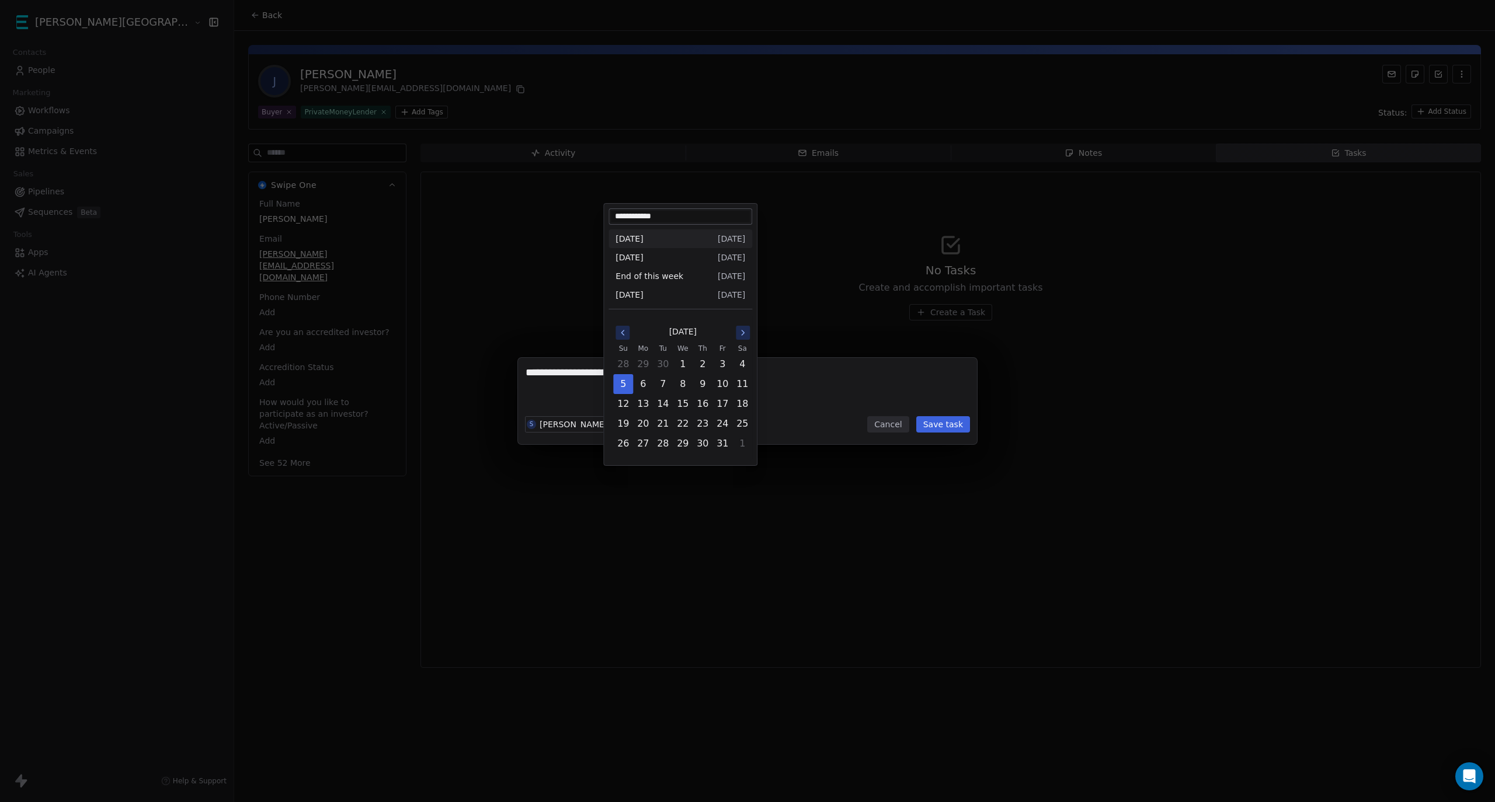
click at [633, 427] on body "**********" at bounding box center [747, 401] width 1495 height 802
click at [641, 388] on button "6" at bounding box center [643, 384] width 19 height 19
type input "**********"
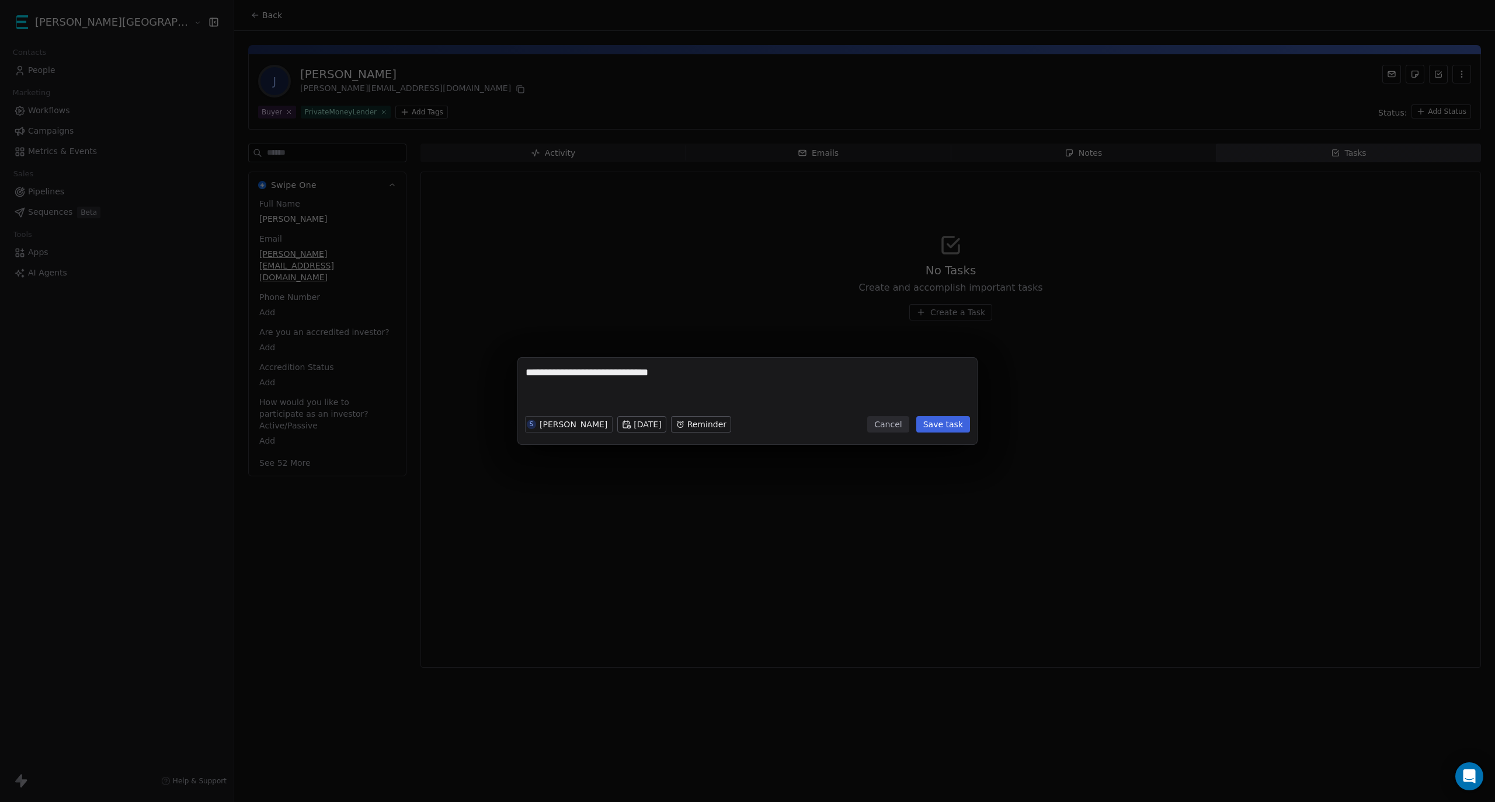
click at [958, 425] on button "Save task" at bounding box center [943, 424] width 54 height 16
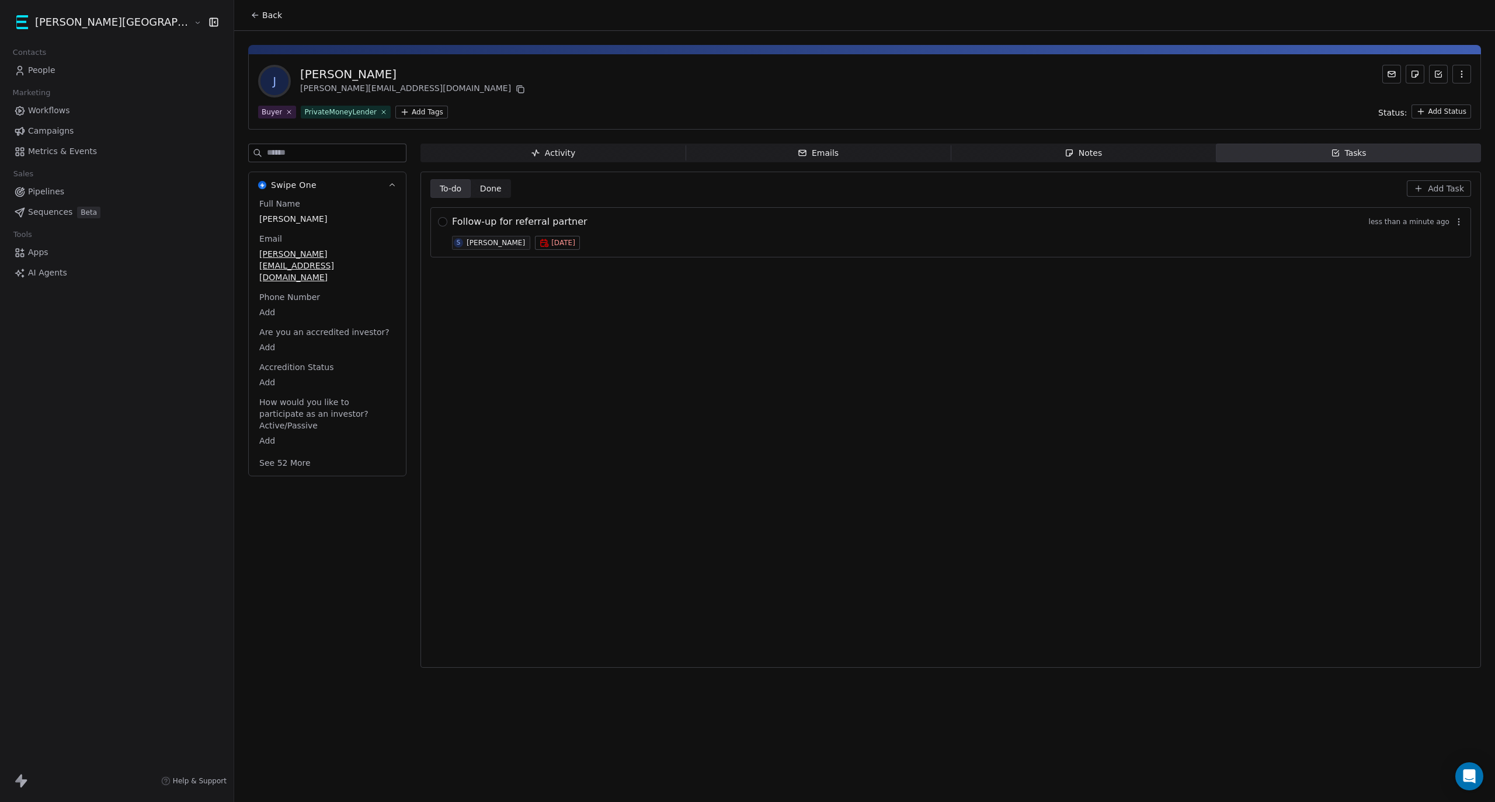
click at [57, 147] on span "Metrics & Events" at bounding box center [62, 151] width 69 height 12
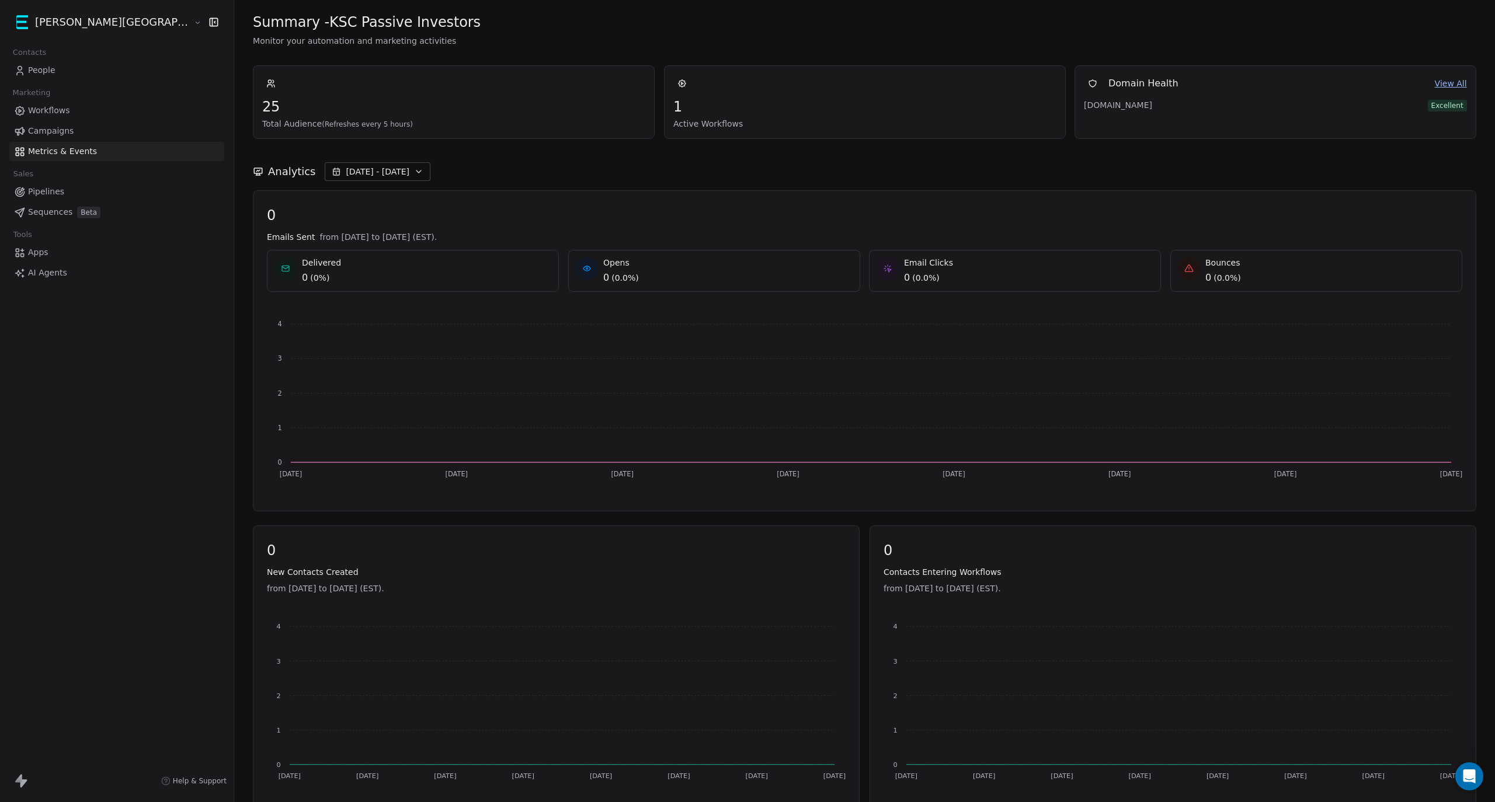
click at [86, 113] on link "Workflows" at bounding box center [116, 110] width 215 height 19
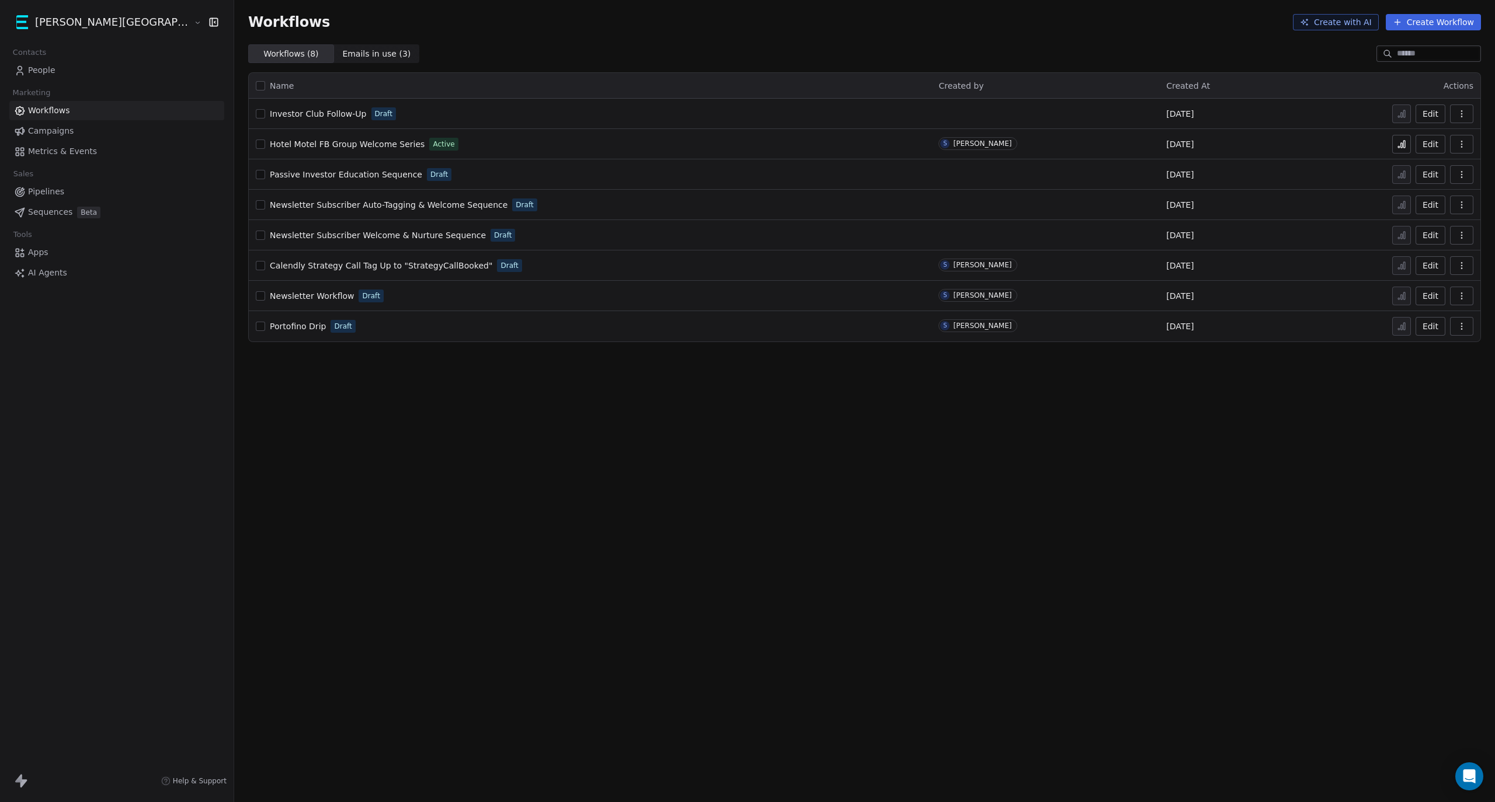
click at [61, 71] on link "People" at bounding box center [116, 70] width 215 height 19
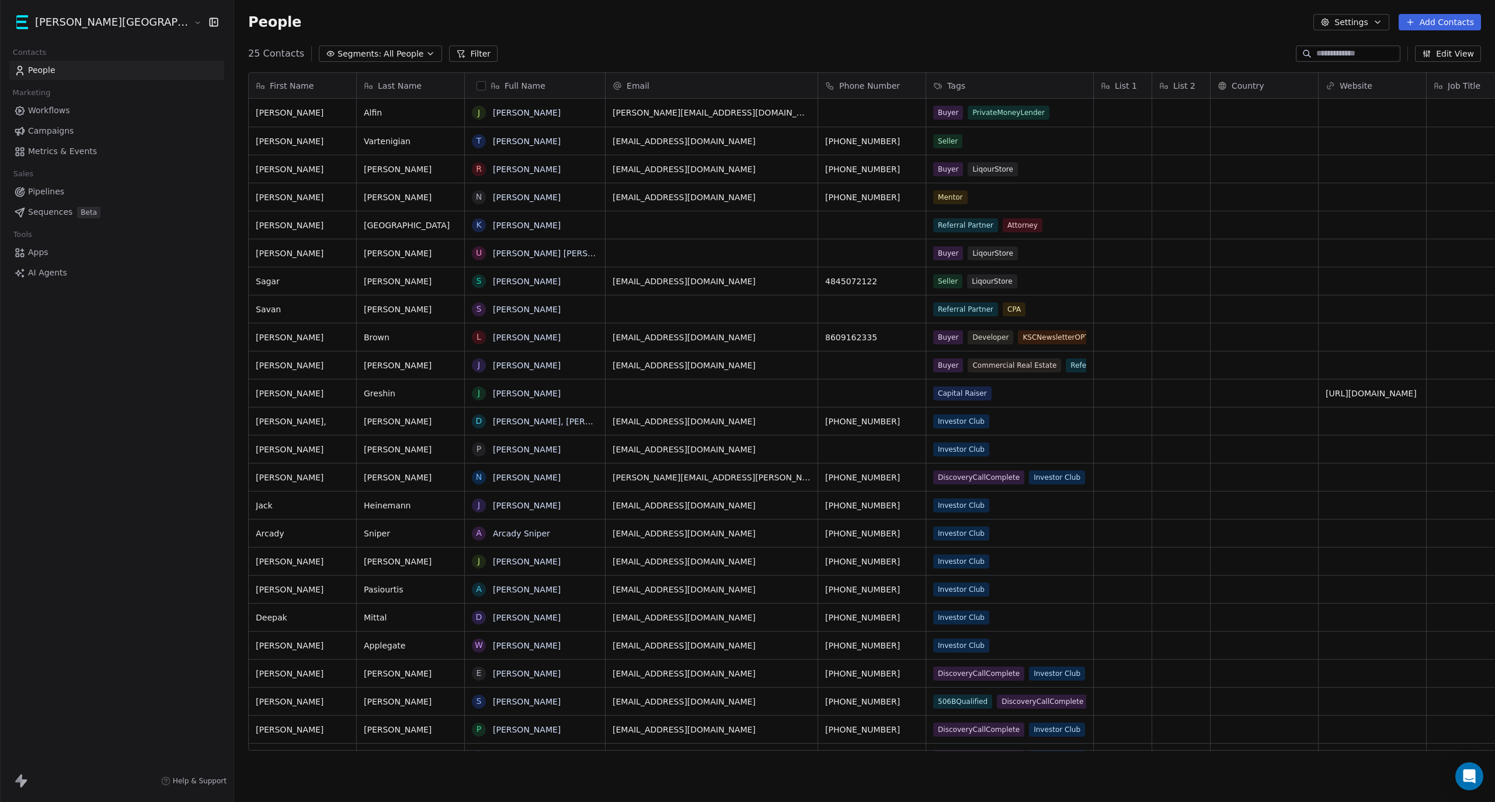
scroll to position [695, 1325]
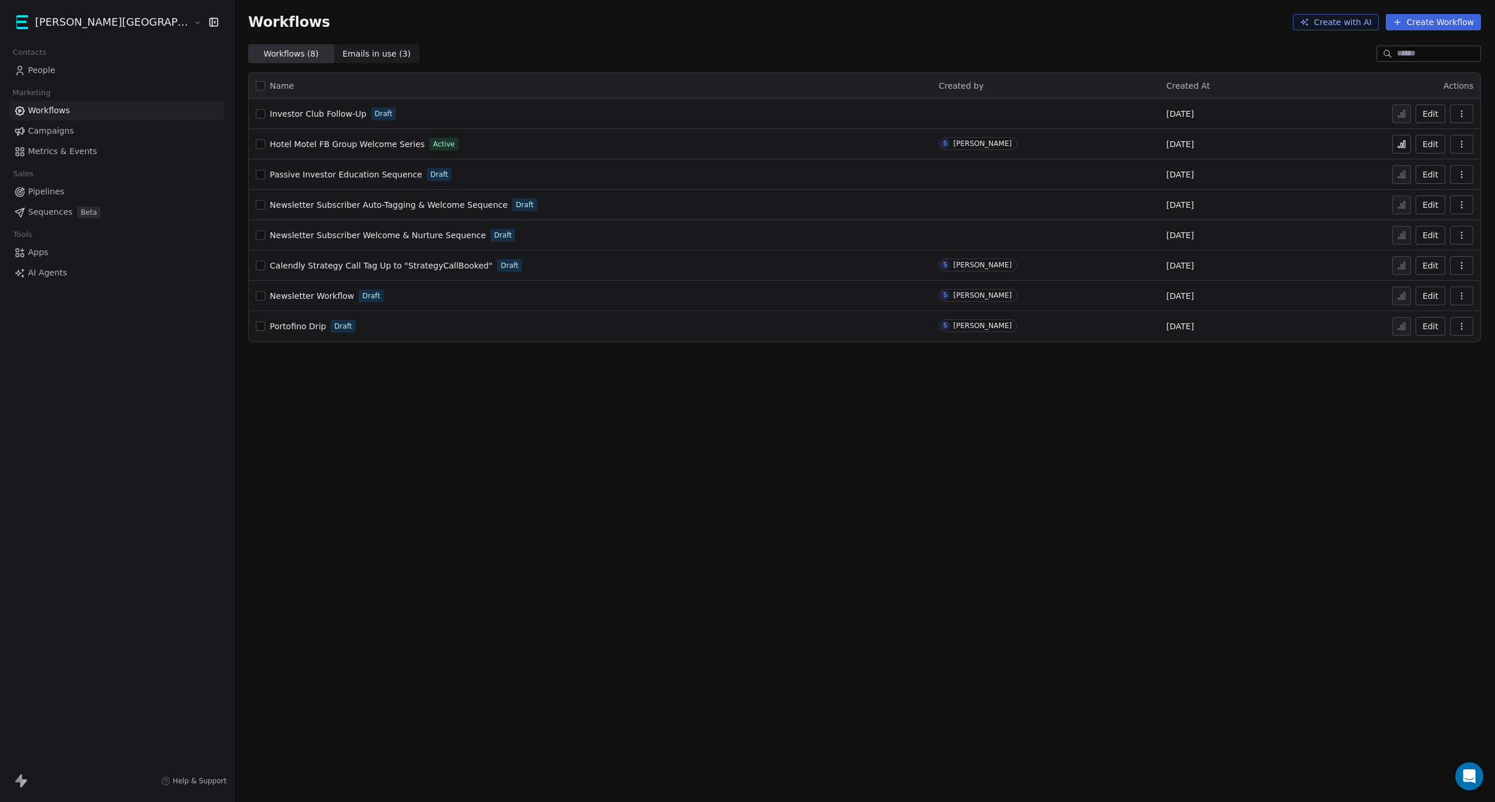
click at [30, 66] on span "People" at bounding box center [41, 70] width 27 height 12
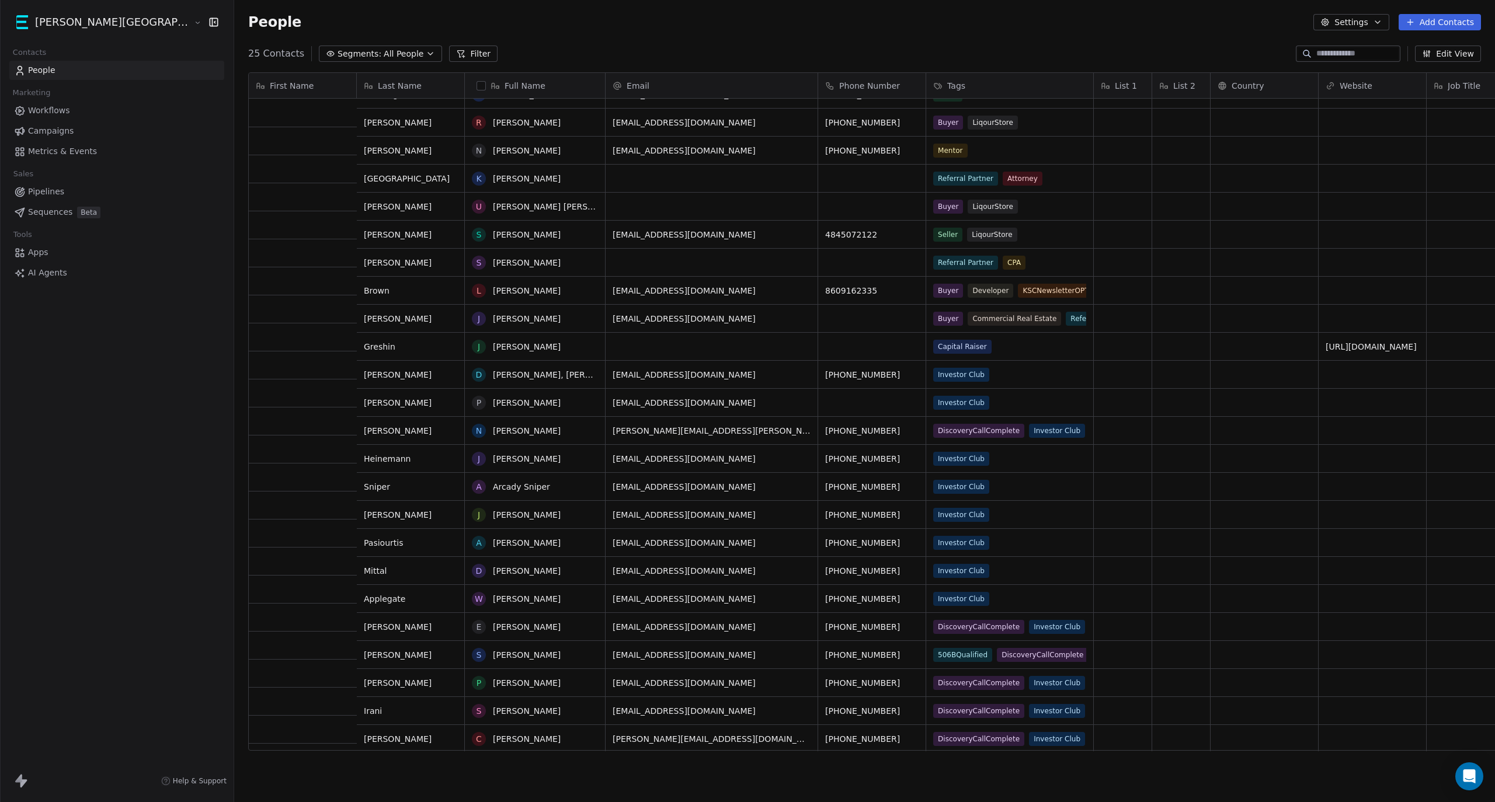
scroll to position [47, 0]
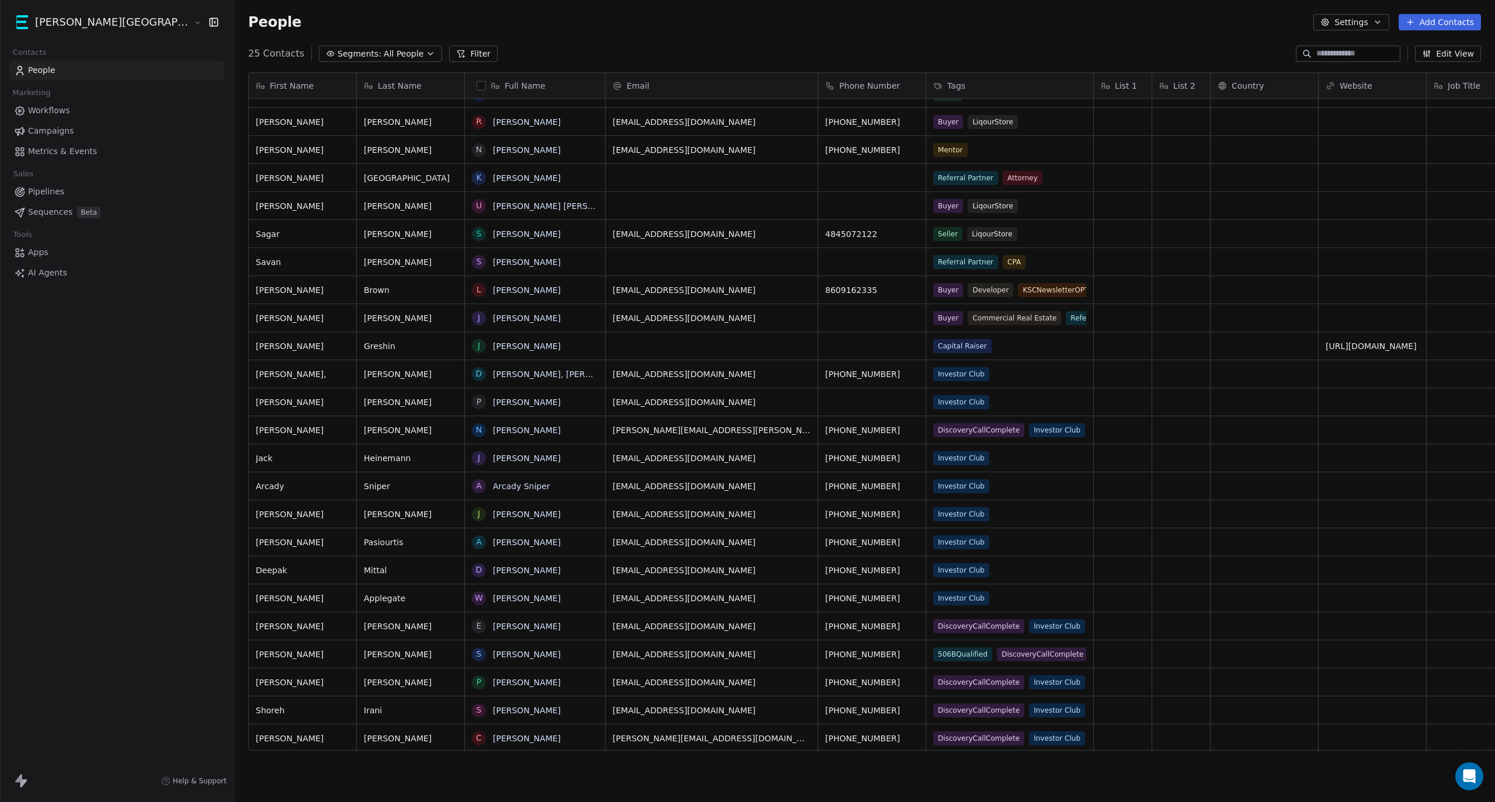
click at [75, 196] on link "Pipelines" at bounding box center [116, 191] width 215 height 19
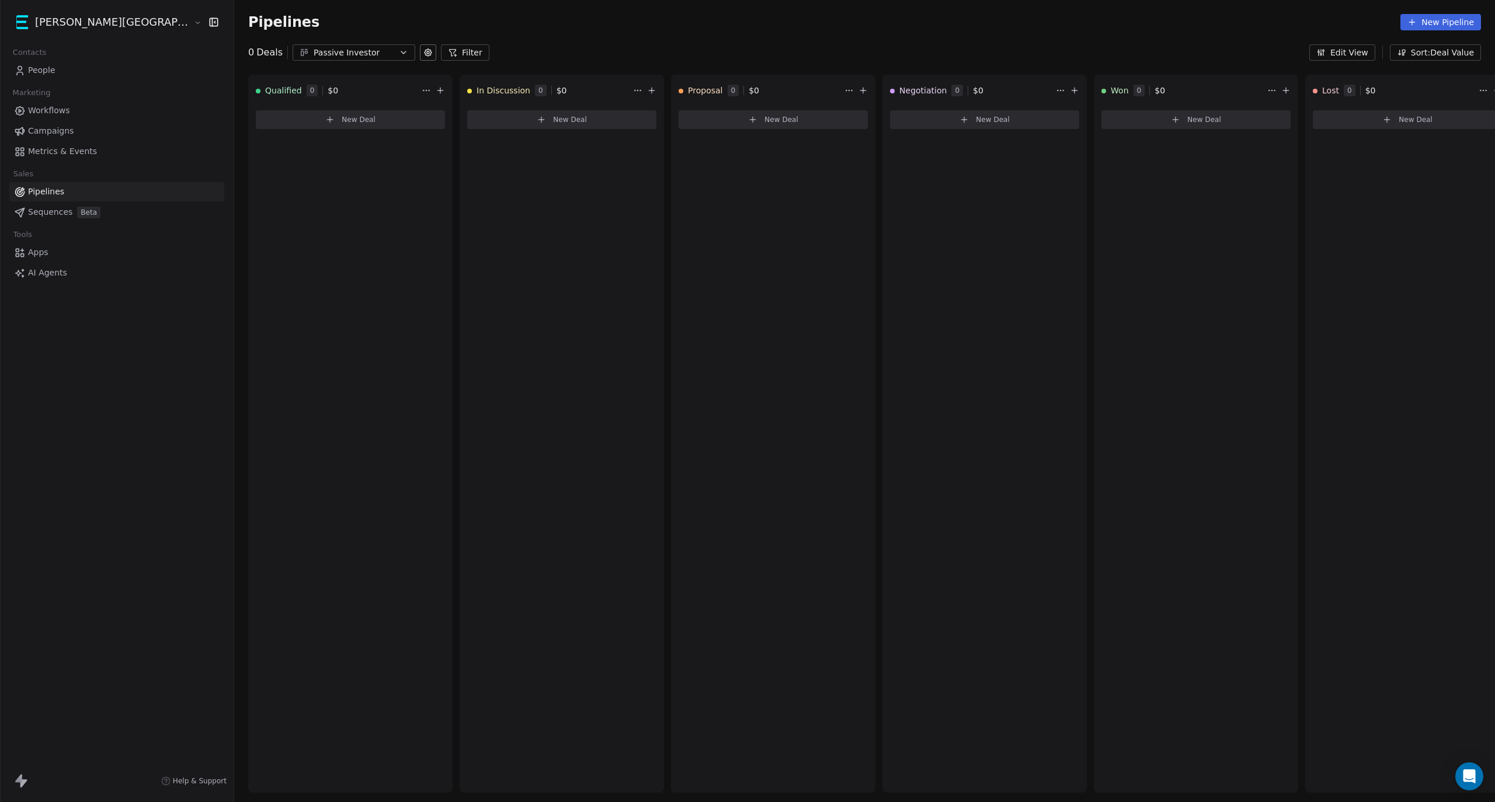
click at [352, 92] on html "Kane Street Capital Contacts People Marketing Workflows Campaigns Metrics & Eve…" at bounding box center [747, 401] width 1495 height 802
click at [349, 96] on html "[PERSON_NAME] Street Capital Contacts People Marketing Workflows Campaigns Metr…" at bounding box center [747, 401] width 1495 height 802
click at [423, 54] on icon at bounding box center [427, 52] width 9 height 9
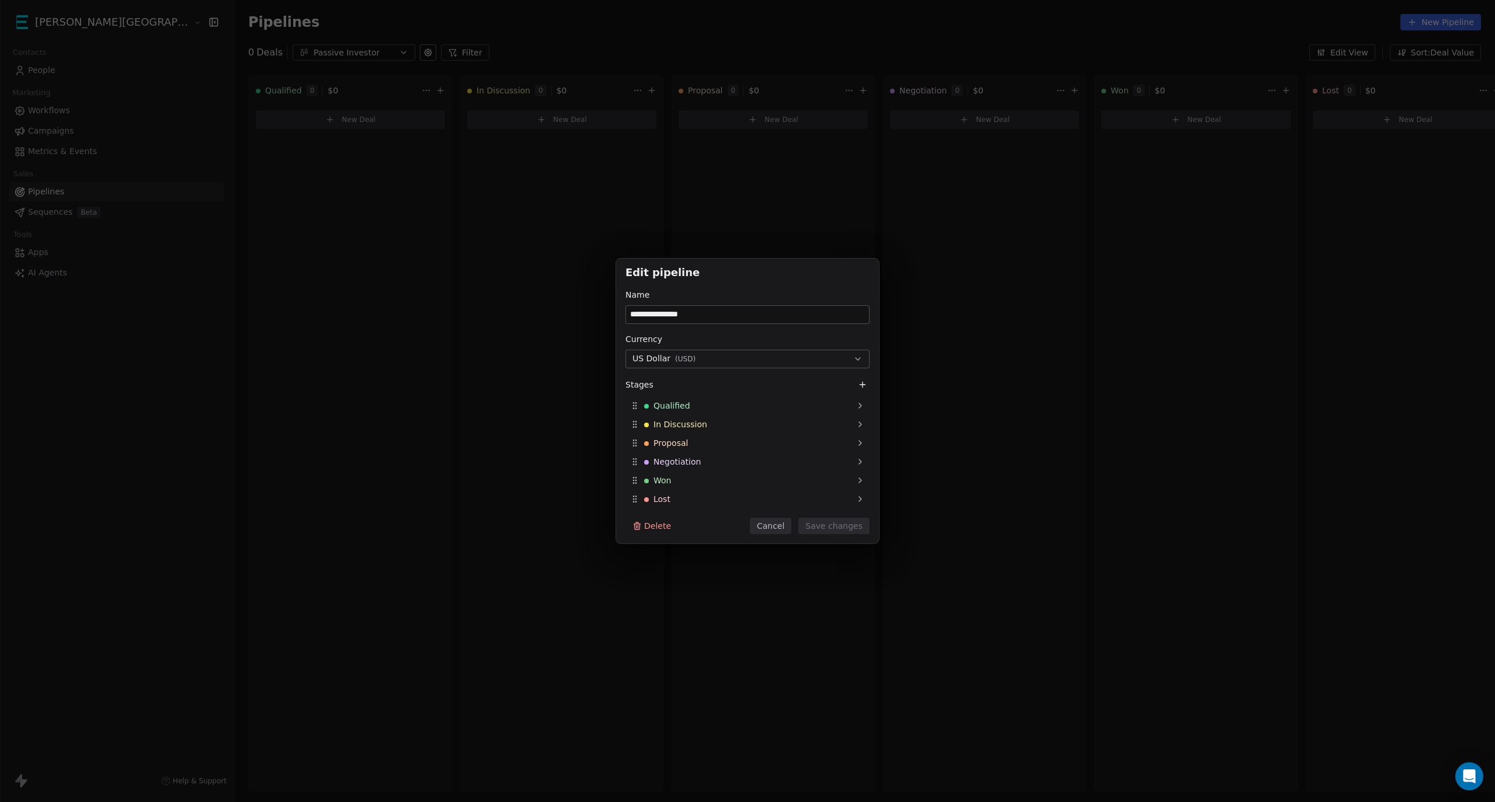
click at [775, 526] on button "Cancel" at bounding box center [770, 526] width 41 height 16
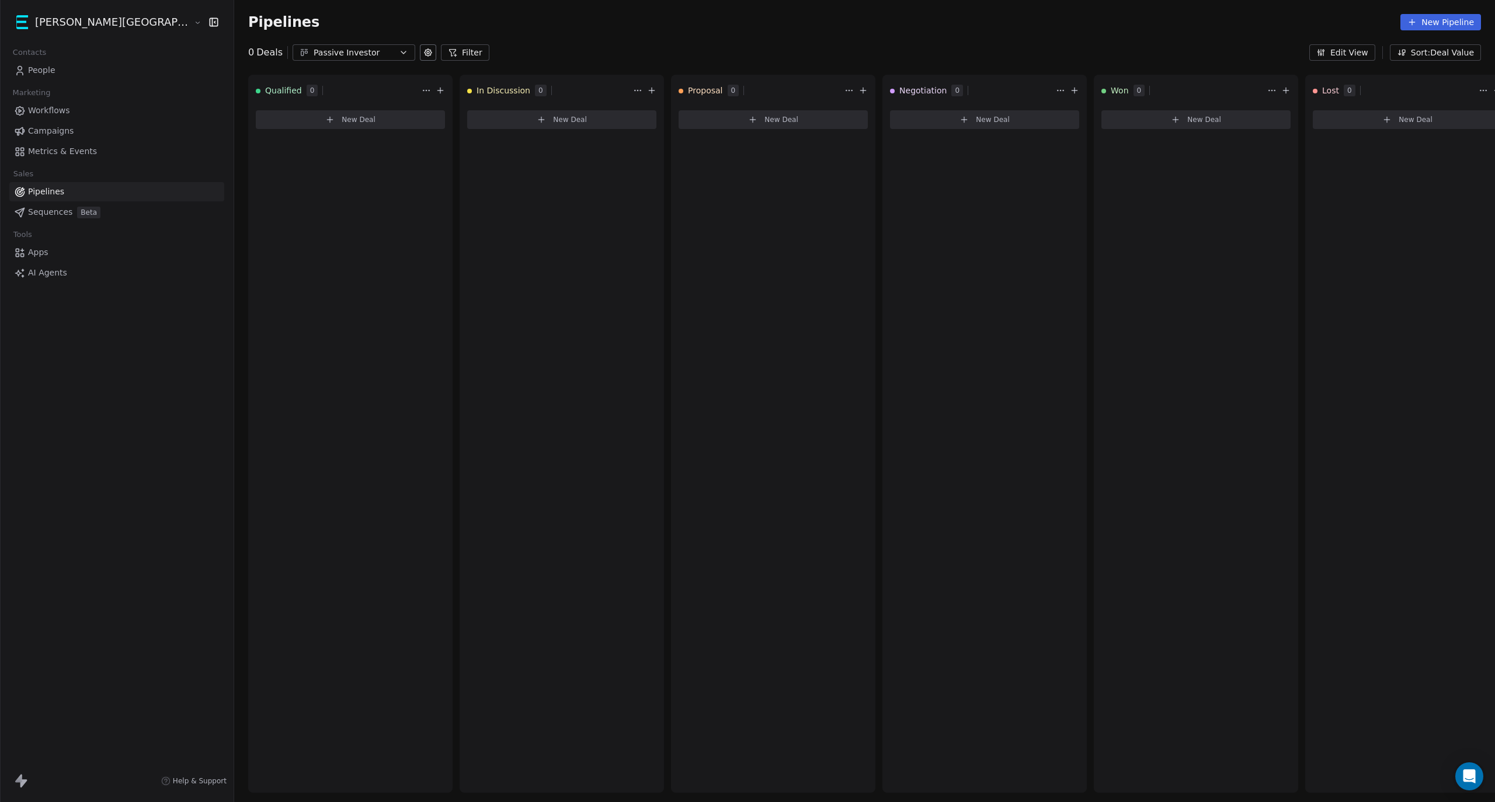
click at [61, 73] on link "People" at bounding box center [116, 70] width 215 height 19
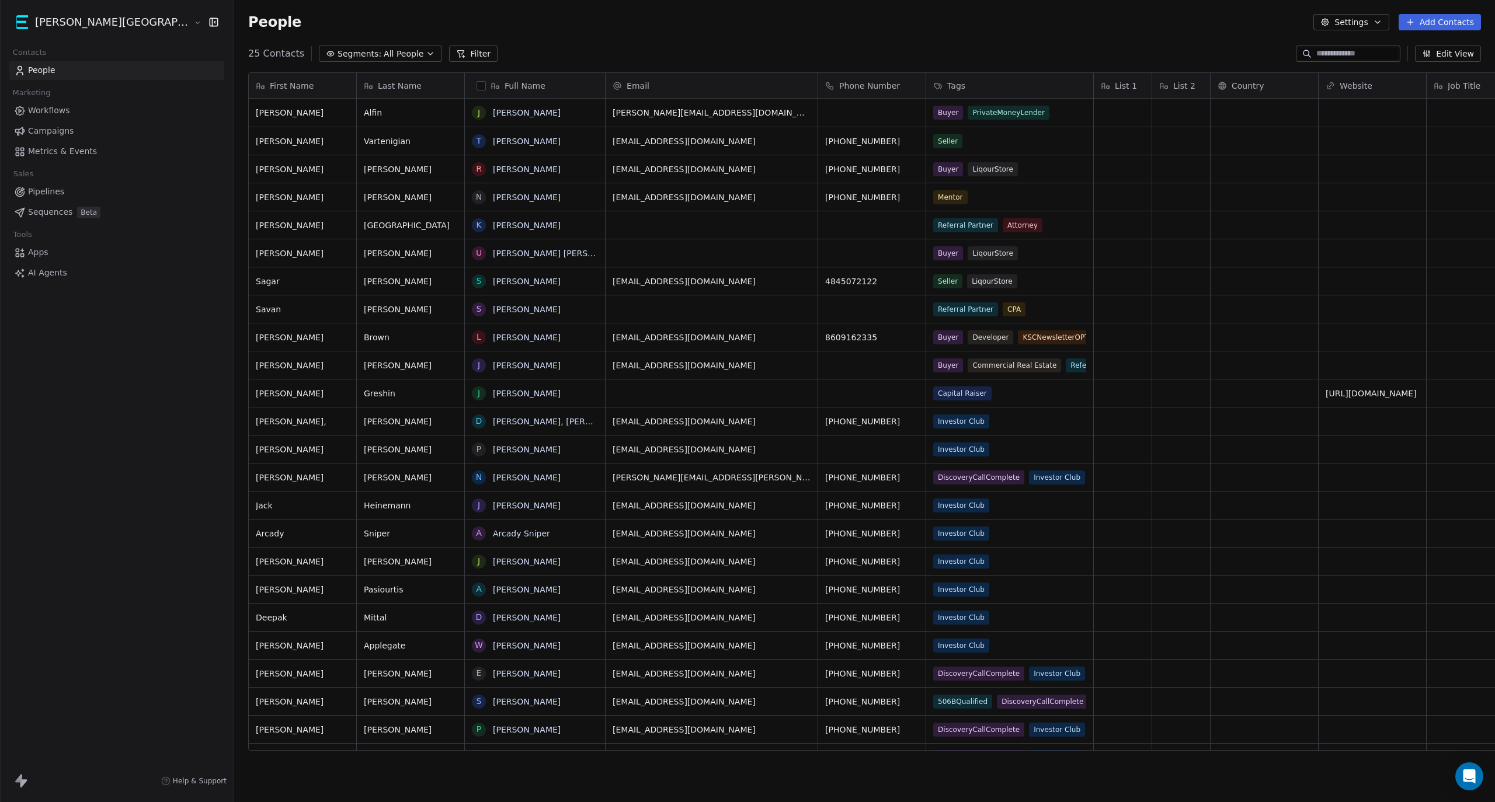
drag, startPoint x: 1442, startPoint y: 20, endPoint x: 1390, endPoint y: 28, distance: 52.6
click at [1442, 20] on button "Add Contacts" at bounding box center [1440, 22] width 82 height 16
click at [1437, 49] on span "Create new contact" at bounding box center [1445, 47] width 80 height 12
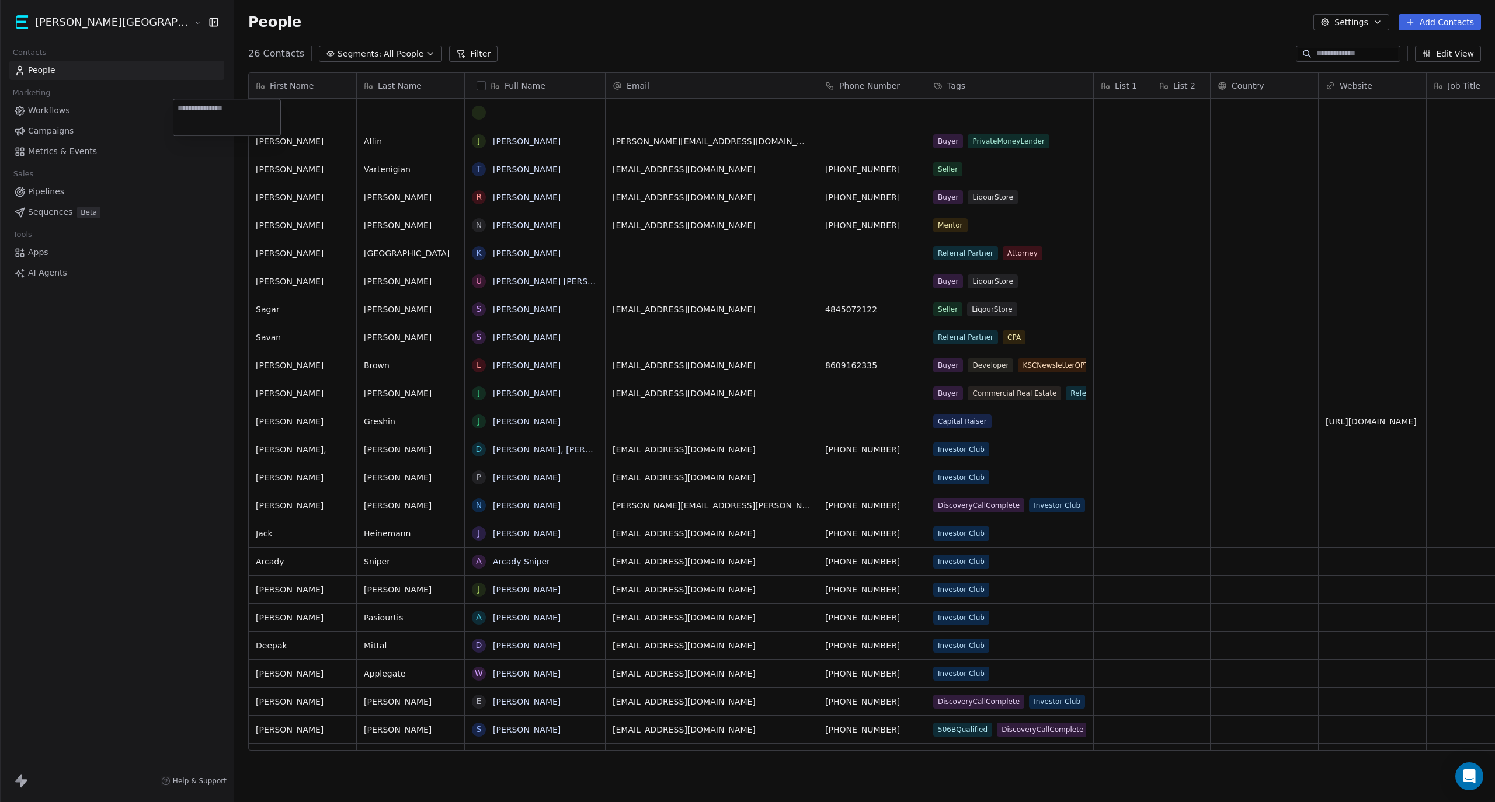
click at [433, 113] on html "Kane Street Capital Contacts People Marketing Workflows Campaigns Metrics & Eve…" at bounding box center [747, 401] width 1495 height 802
click at [472, 117] on div "grid" at bounding box center [534, 113] width 125 height 14
type textarea "**********"
click at [914, 106] on html "Kane Street Capital Contacts People Marketing Workflows Campaigns Metrics & Eve…" at bounding box center [747, 401] width 1495 height 802
click at [926, 109] on div "grid" at bounding box center [1009, 113] width 167 height 28
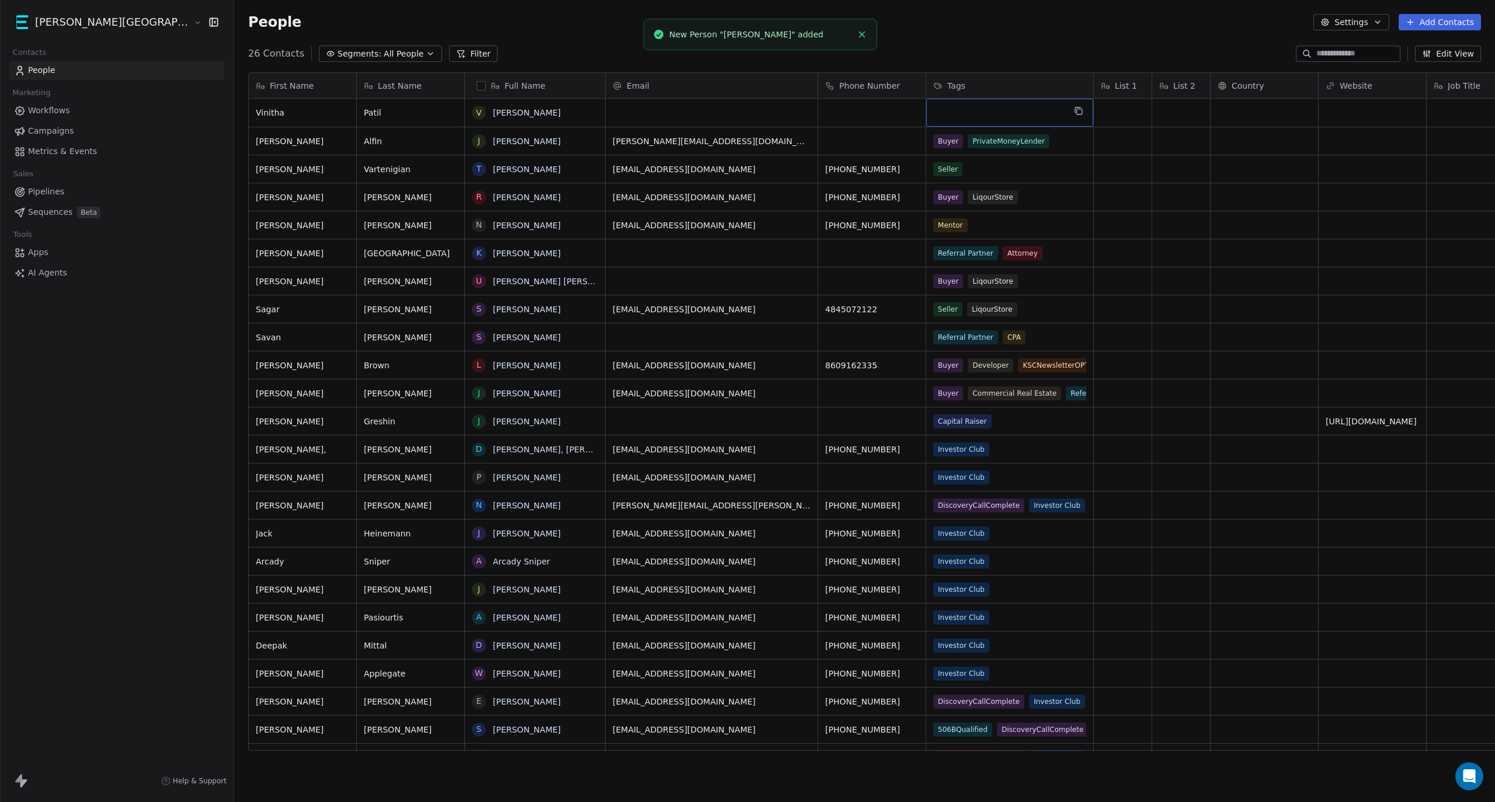
click at [926, 107] on div "grid" at bounding box center [1009, 113] width 167 height 28
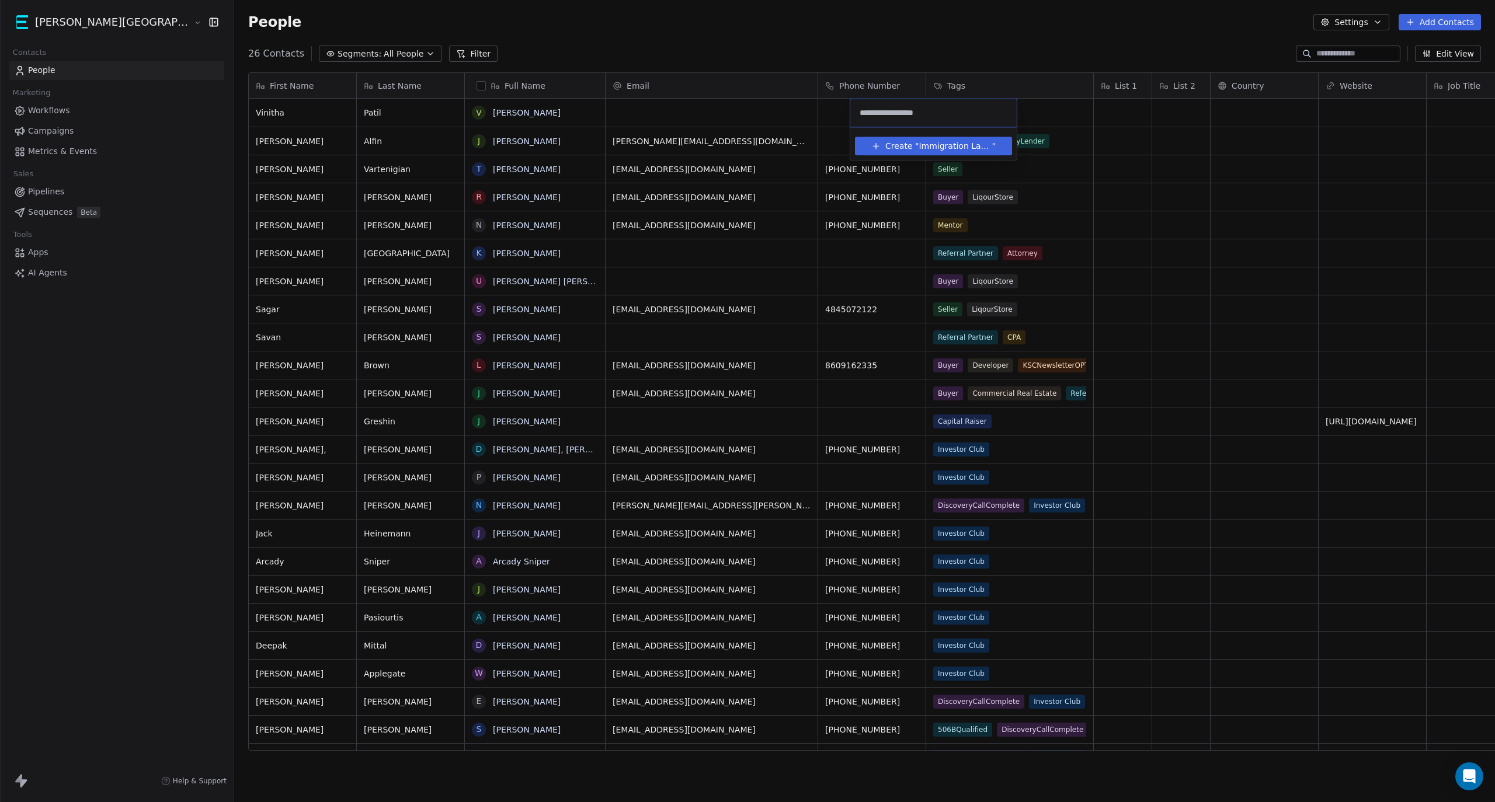
type input "**********"
click at [921, 142] on span "Immigration Lawyer" at bounding box center [955, 146] width 73 height 12
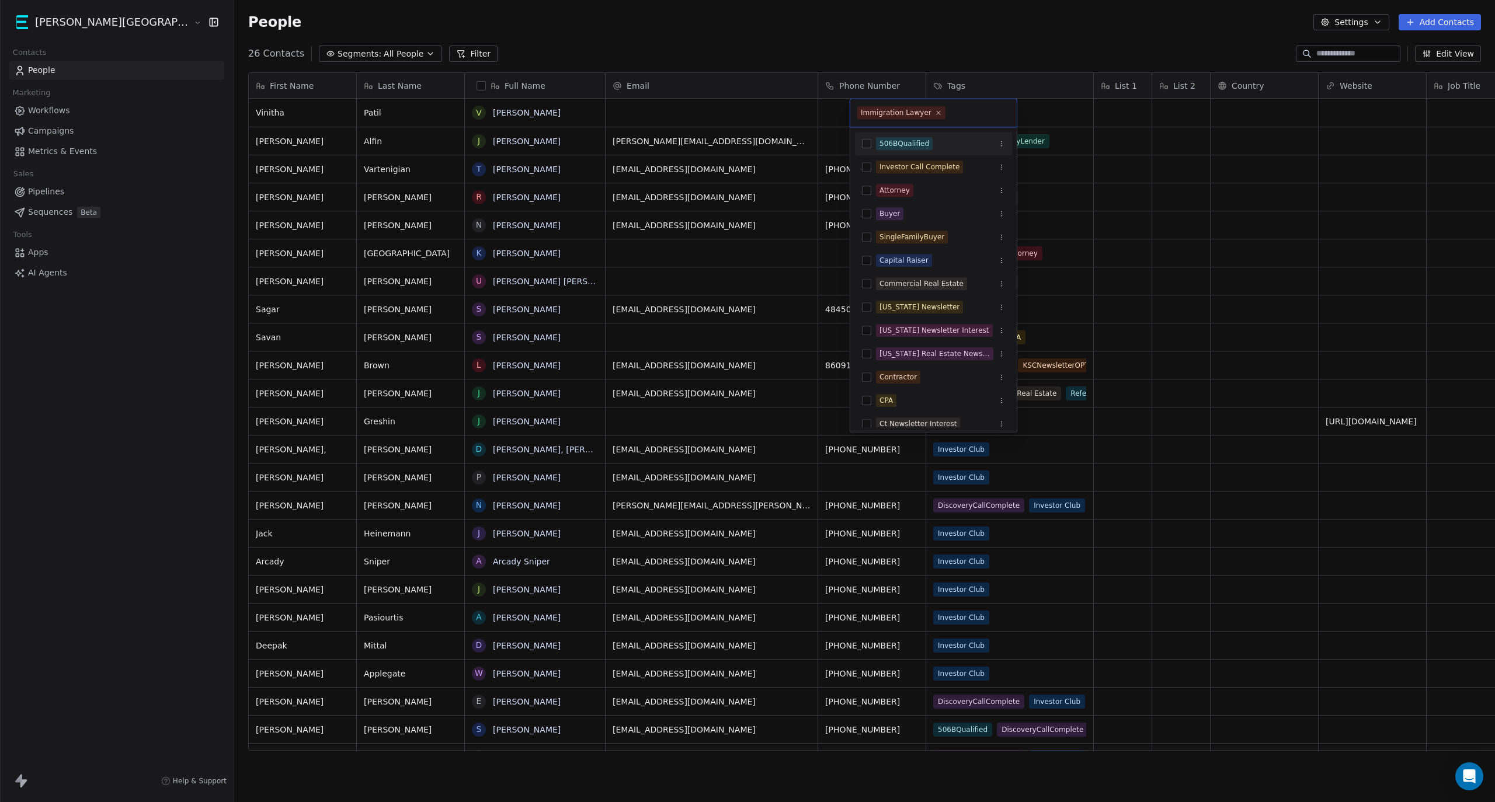
click at [955, 46] on html "Kane Street Capital Contacts People Marketing Workflows Campaigns Metrics & Eve…" at bounding box center [747, 401] width 1495 height 802
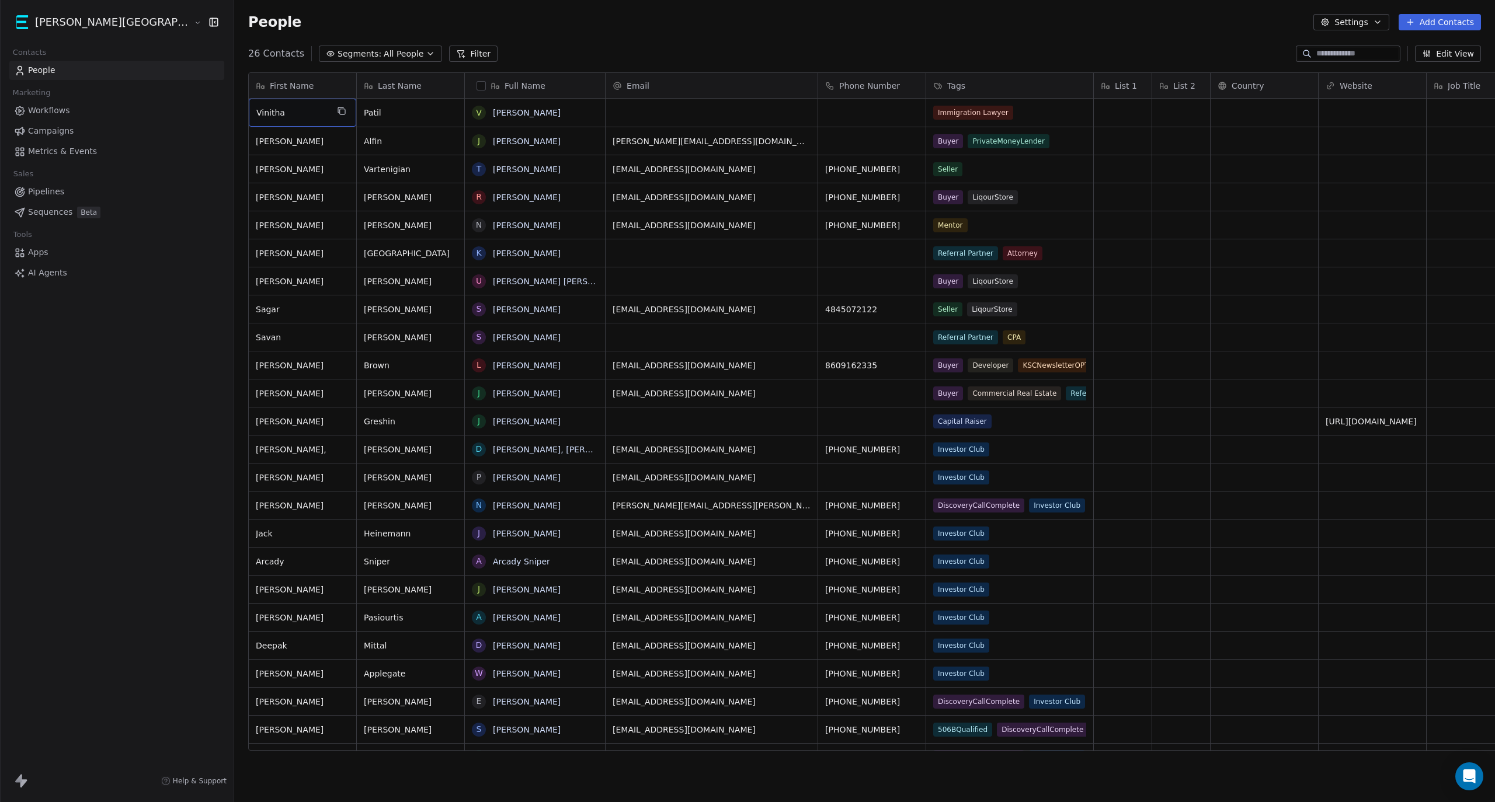
click at [249, 119] on div "Vinitha" at bounding box center [302, 113] width 107 height 28
drag, startPoint x: 229, startPoint y: 111, endPoint x: 157, endPoint y: 105, distance: 72.1
click at [157, 105] on html "Kane Street Capital Contacts People Marketing Workflows Campaigns Metrics & Eve…" at bounding box center [747, 401] width 1495 height 802
type textarea "*******"
click at [325, 115] on html "Kane Street Capital Contacts People Marketing Workflows Campaigns Metrics & Eve…" at bounding box center [747, 401] width 1495 height 802
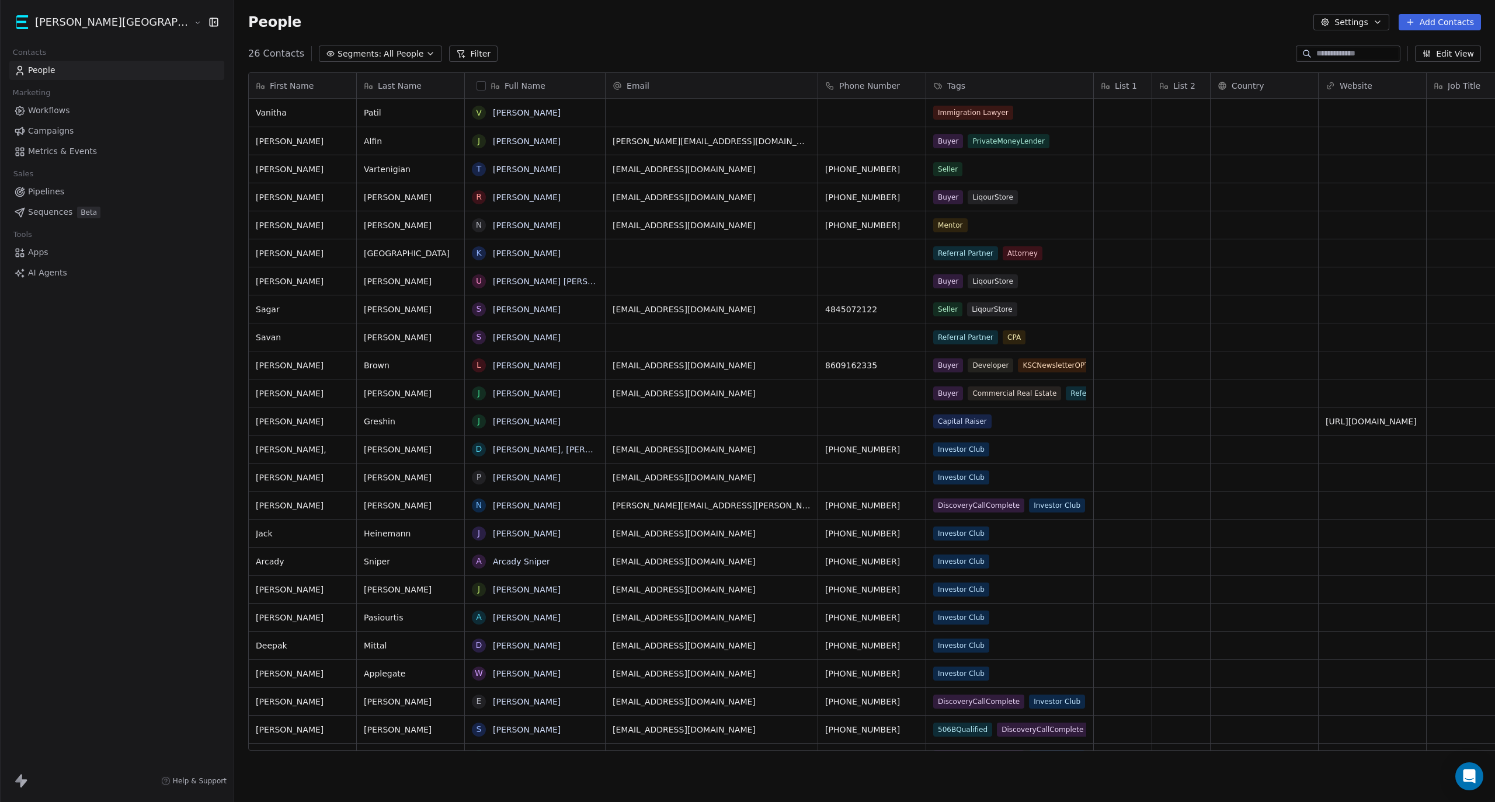
click at [729, 36] on div "People Settings Add Contacts" at bounding box center [864, 22] width 1261 height 44
click at [947, 83] on span "Tags" at bounding box center [956, 86] width 18 height 12
click at [897, 116] on span "Manage property" at bounding box center [907, 111] width 70 height 12
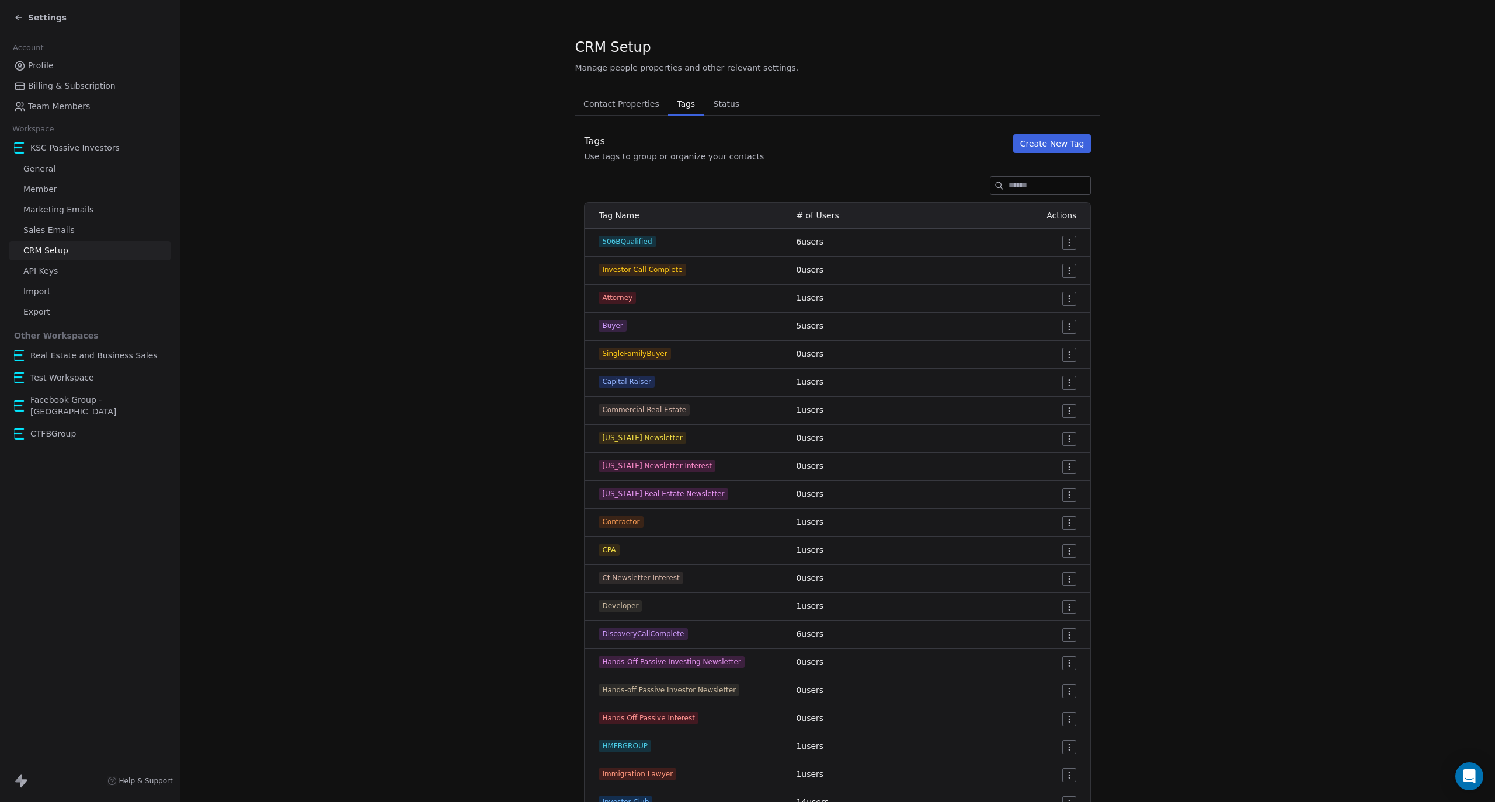
click at [23, 12] on div "Settings" at bounding box center [40, 18] width 53 height 12
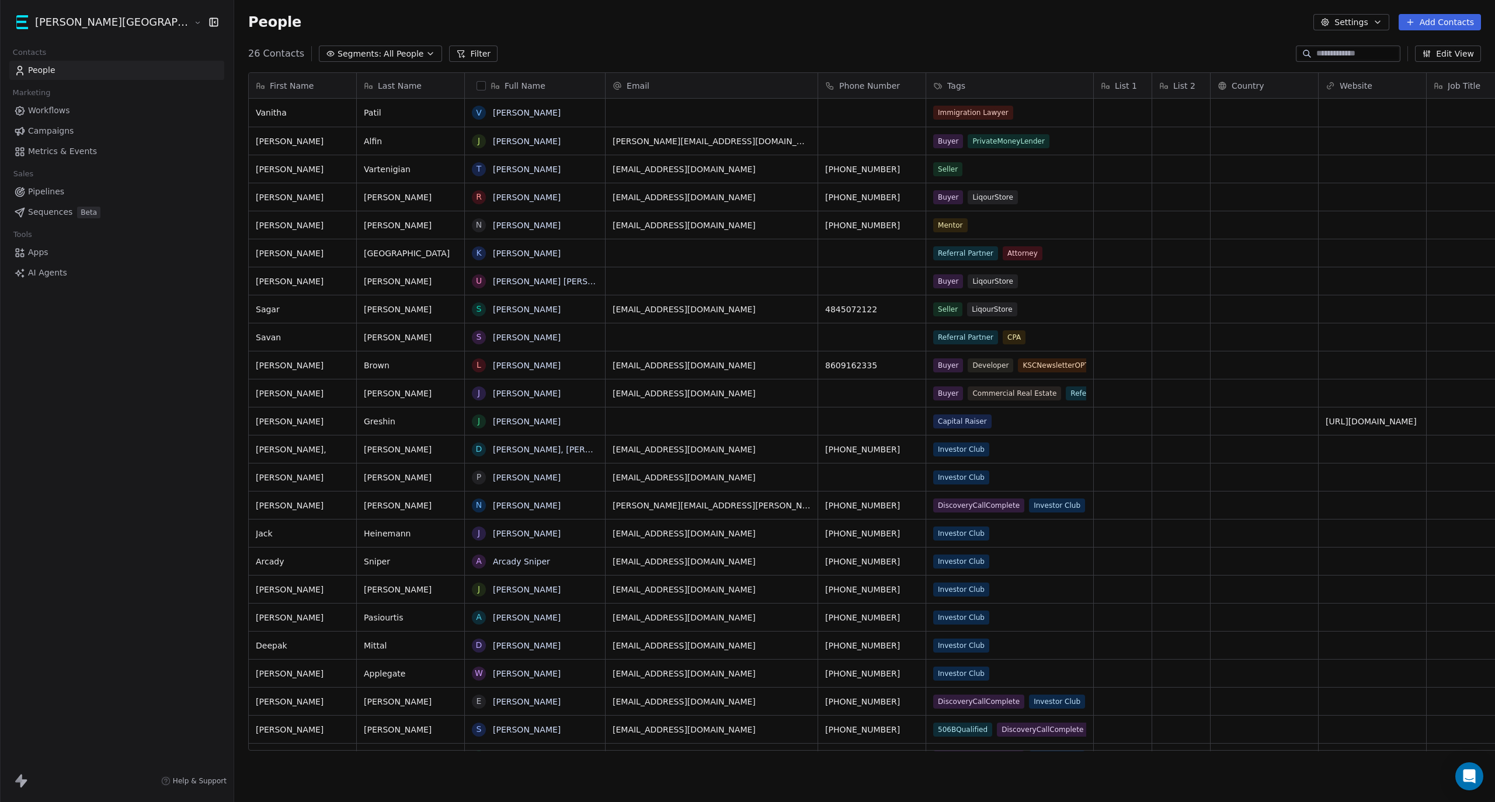
scroll to position [695, 1325]
click at [474, 113] on button "grid" at bounding box center [478, 112] width 9 height 9
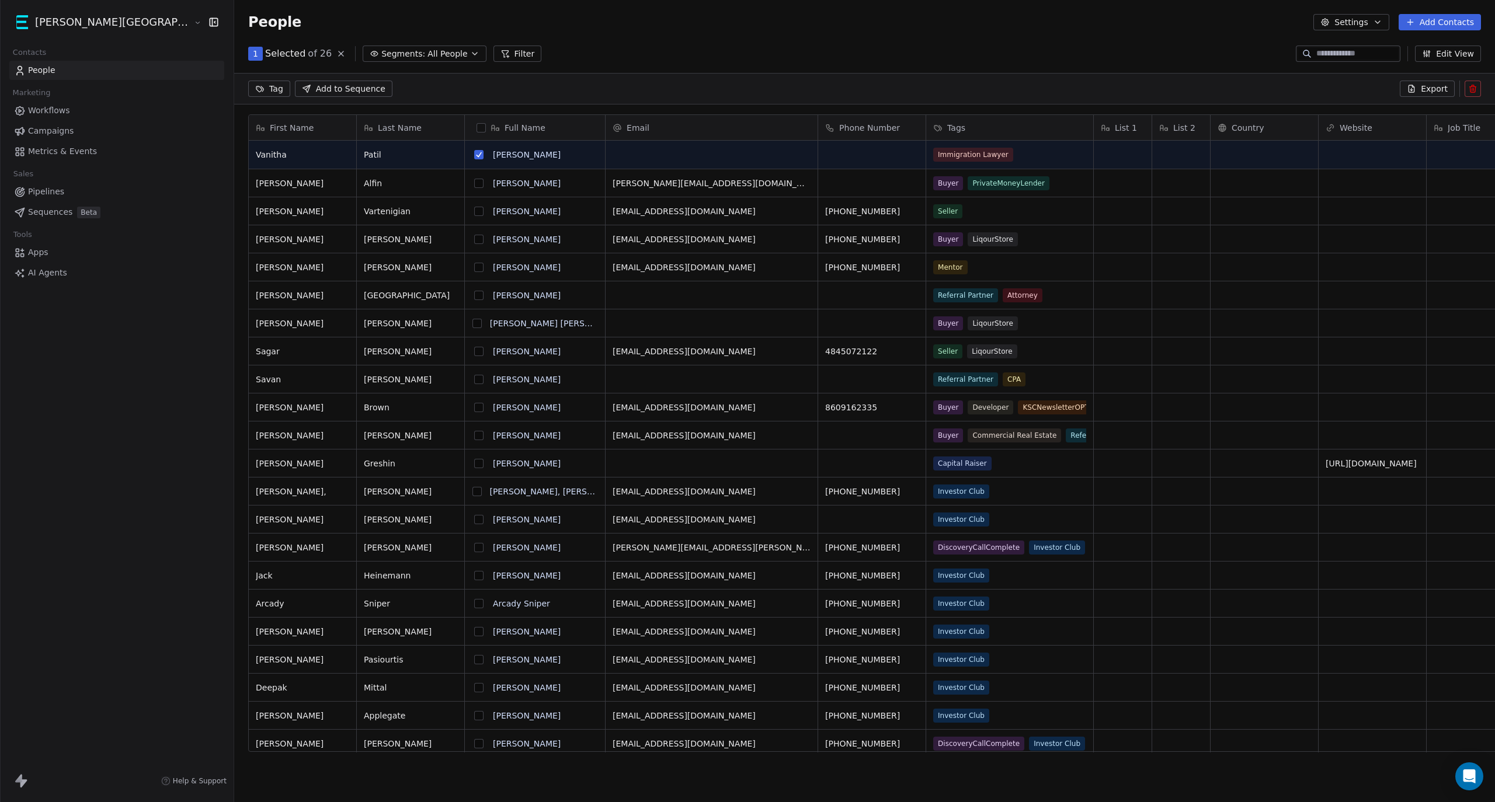
click at [1381, 29] on button "Settings" at bounding box center [1350, 22] width 75 height 16
click at [1377, 21] on html "Kane Street Capital Contacts People Marketing Workflows Campaigns Metrics & Eve…" at bounding box center [747, 401] width 1495 height 802
click at [474, 156] on button "grid" at bounding box center [478, 154] width 9 height 9
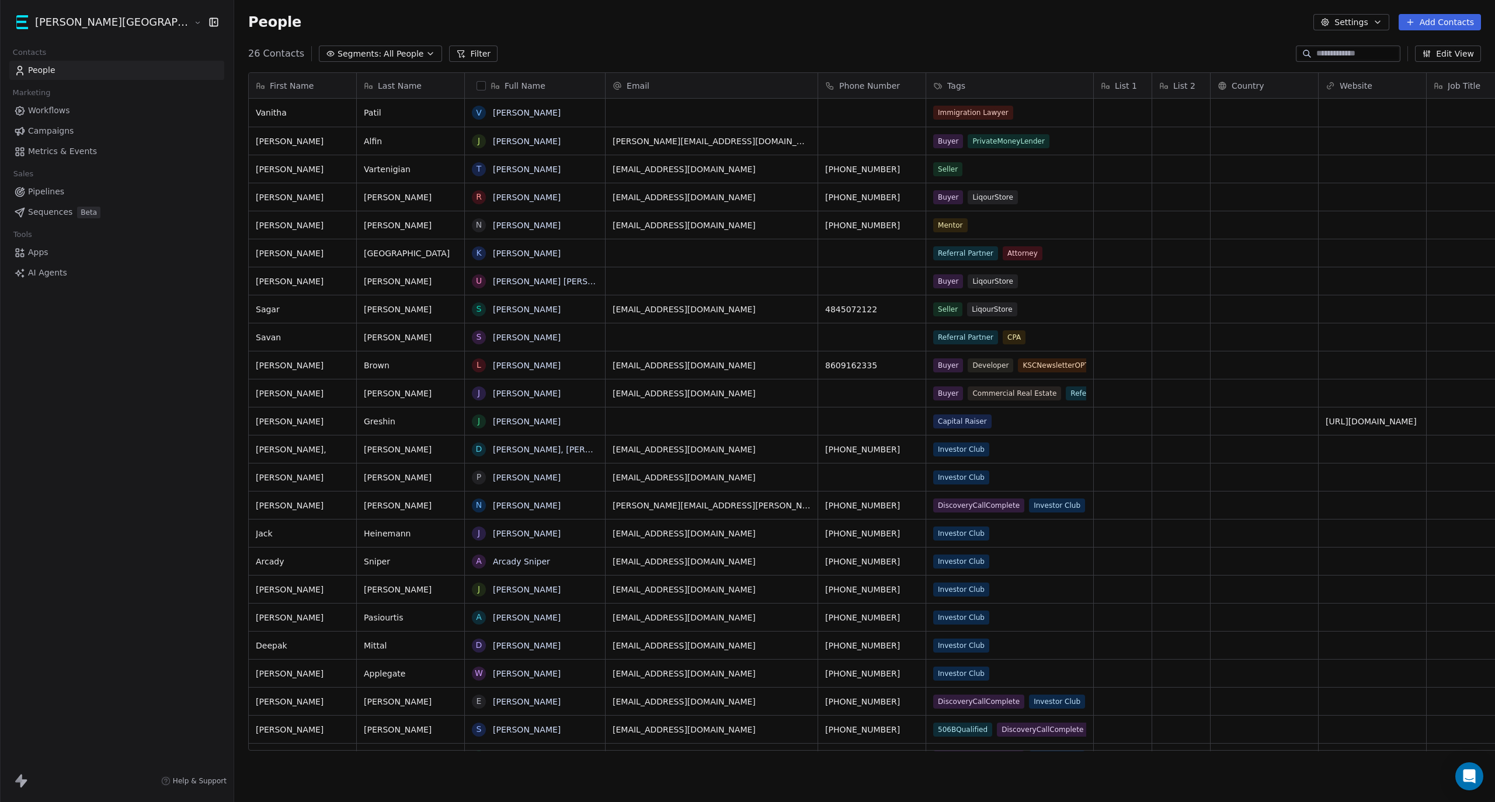
click at [521, 59] on div "26 Contacts Segments: All People Filter Edit View" at bounding box center [864, 53] width 1261 height 19
